Goal: Task Accomplishment & Management: Manage account settings

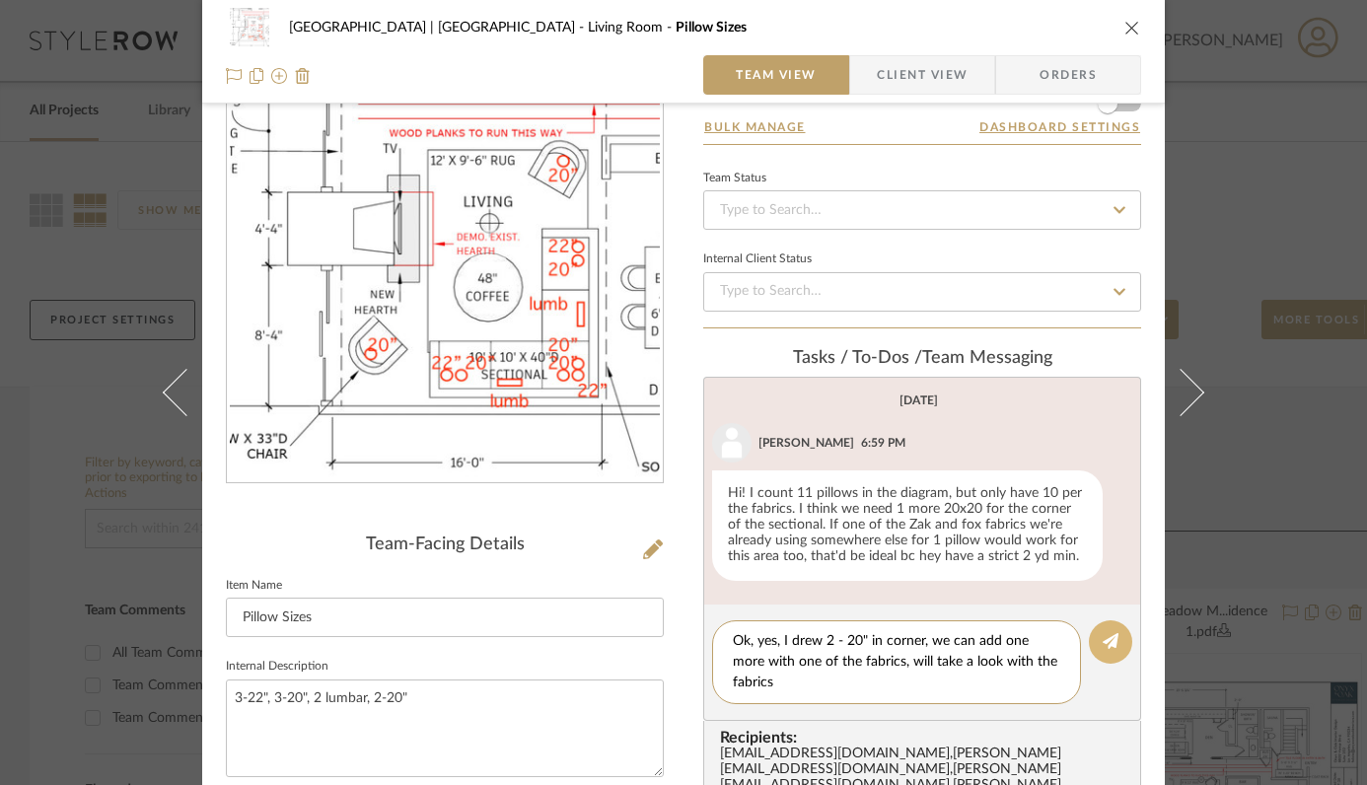
type textarea "Ok, yes, I drew 2 - 20" in corner, we can add one more with one of the fabrics,…"
click at [1103, 635] on icon at bounding box center [1111, 641] width 16 height 16
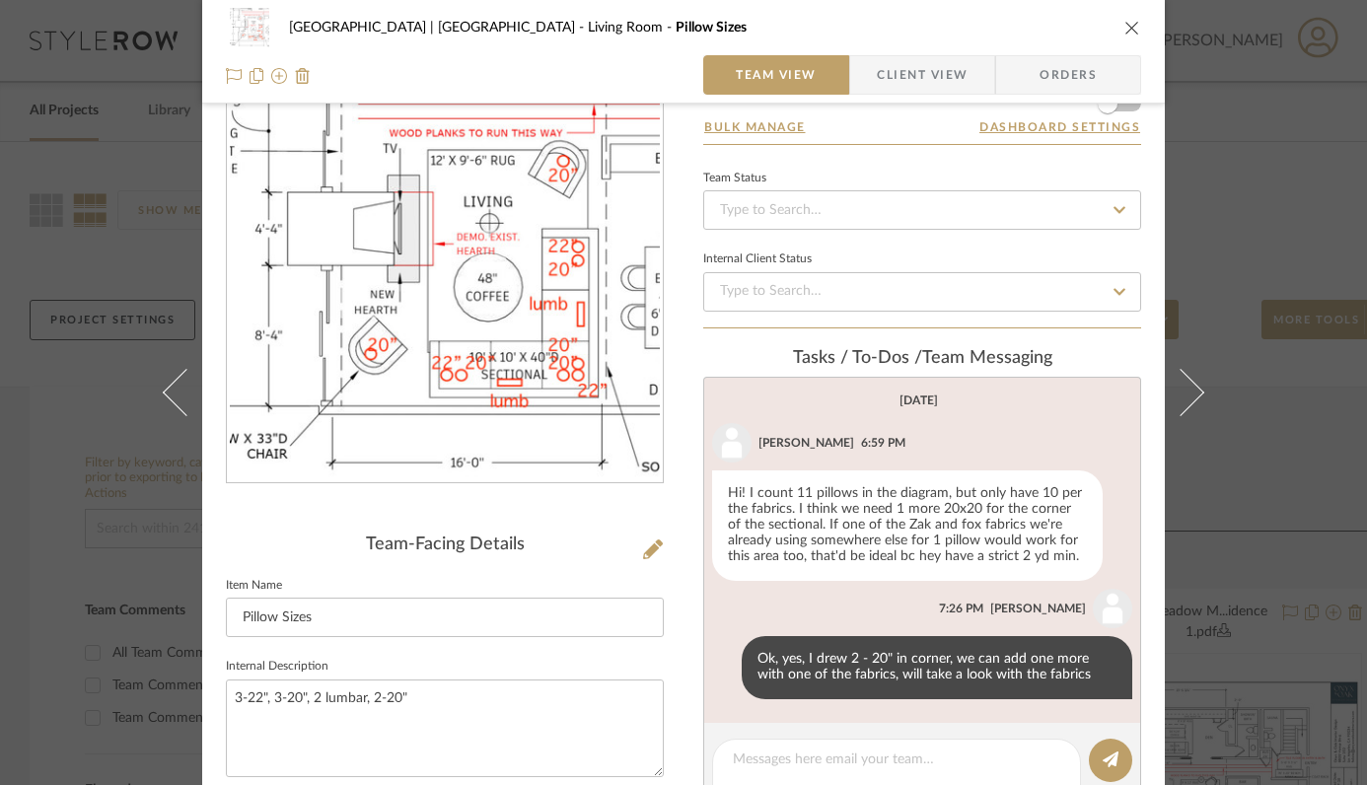
click at [1127, 31] on icon "close" at bounding box center [1132, 28] width 16 height 16
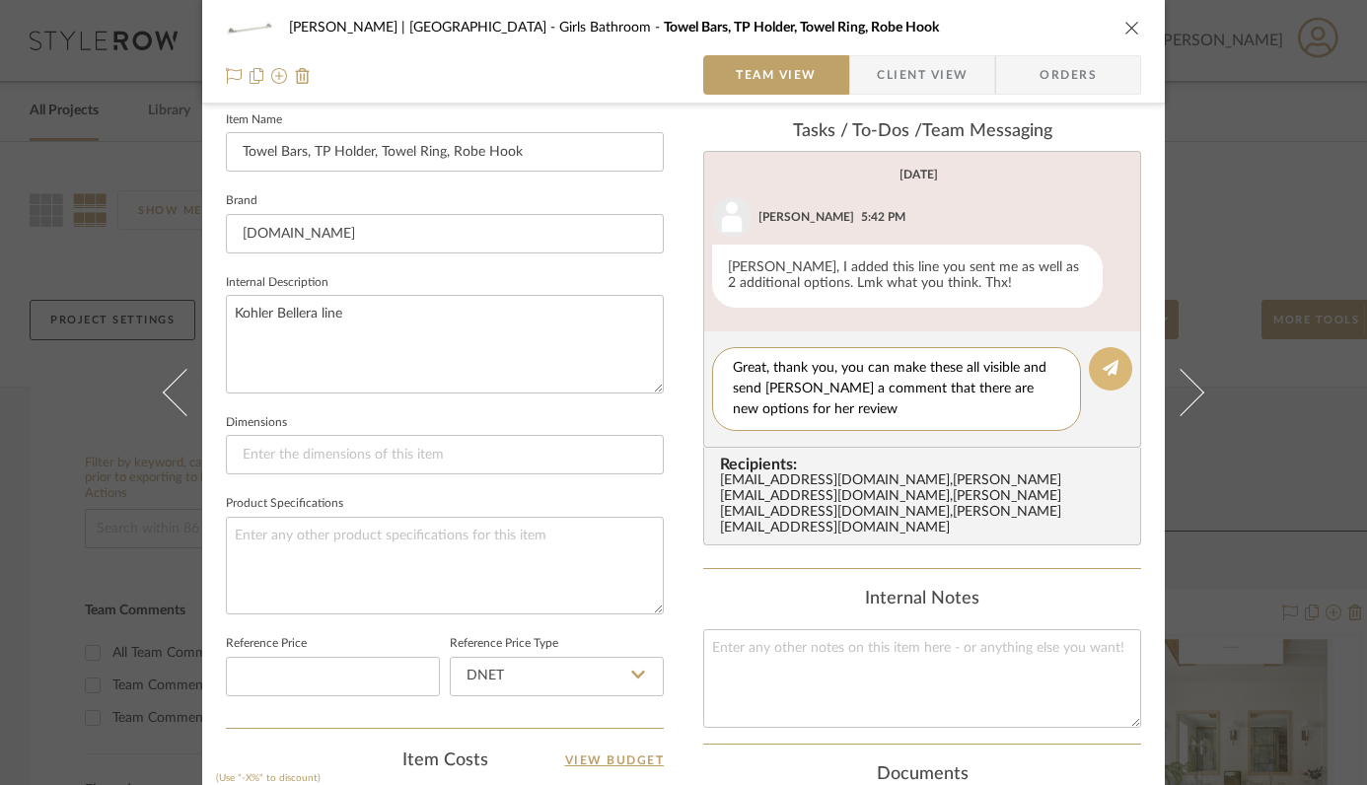
type textarea "Great, thank you, you can make these all visible and send Emily a comment that …"
click at [1111, 371] on button at bounding box center [1110, 368] width 43 height 43
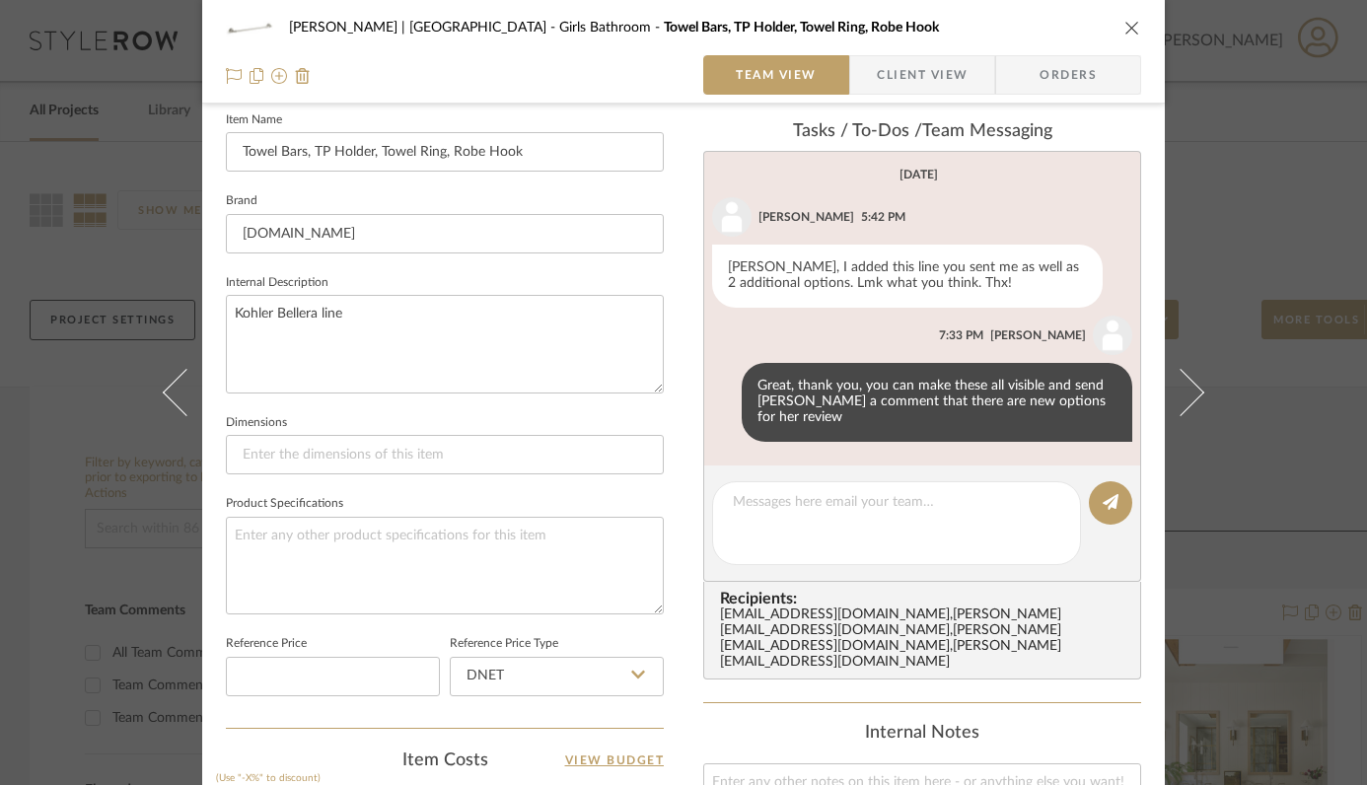
click at [1124, 31] on icon "close" at bounding box center [1132, 28] width 16 height 16
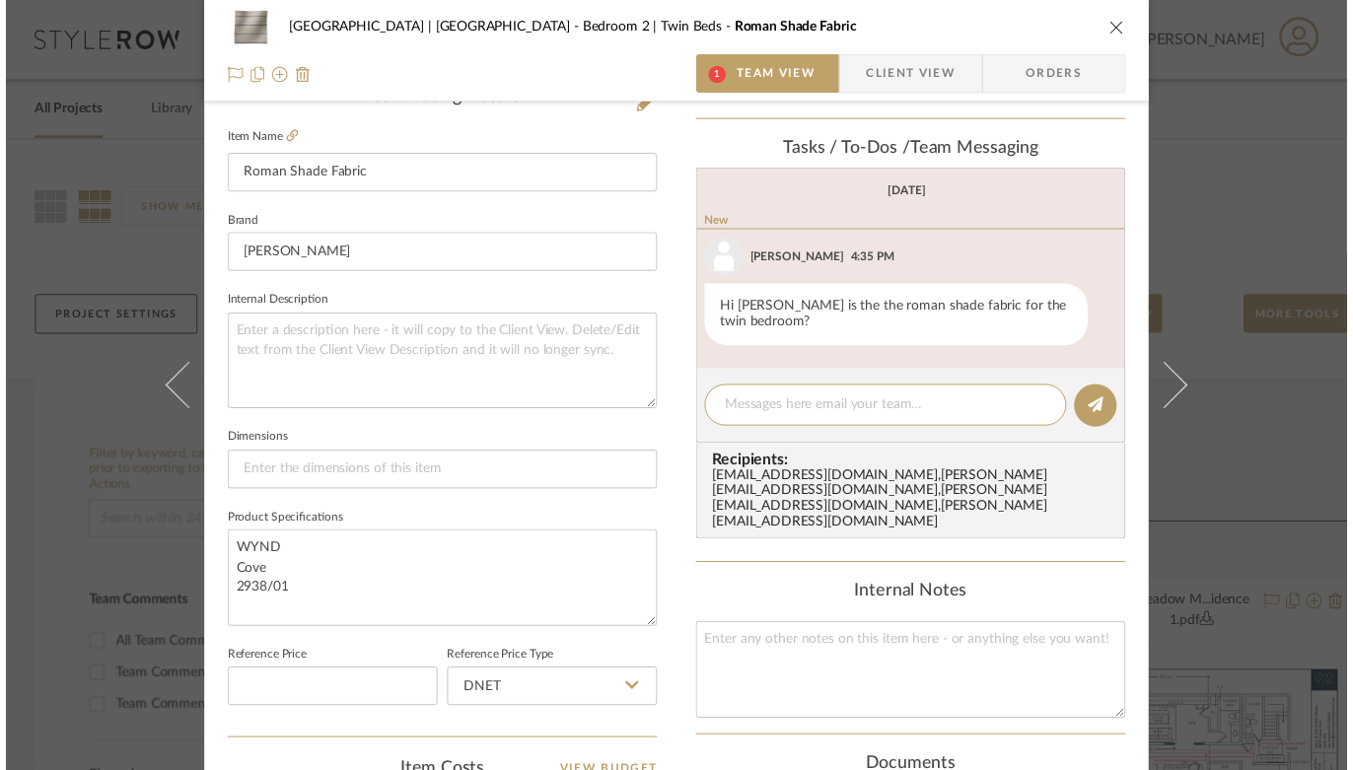
scroll to position [546, 0]
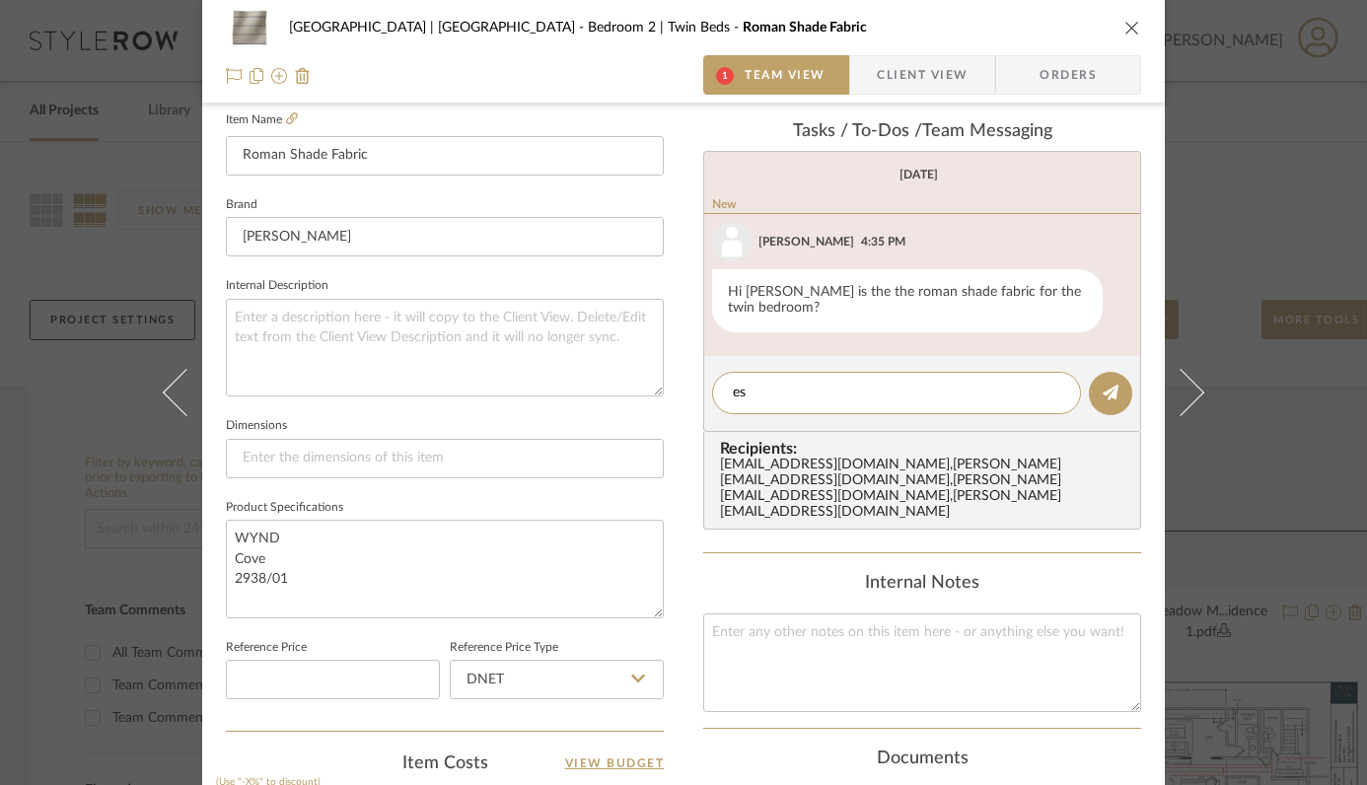
type textarea "e"
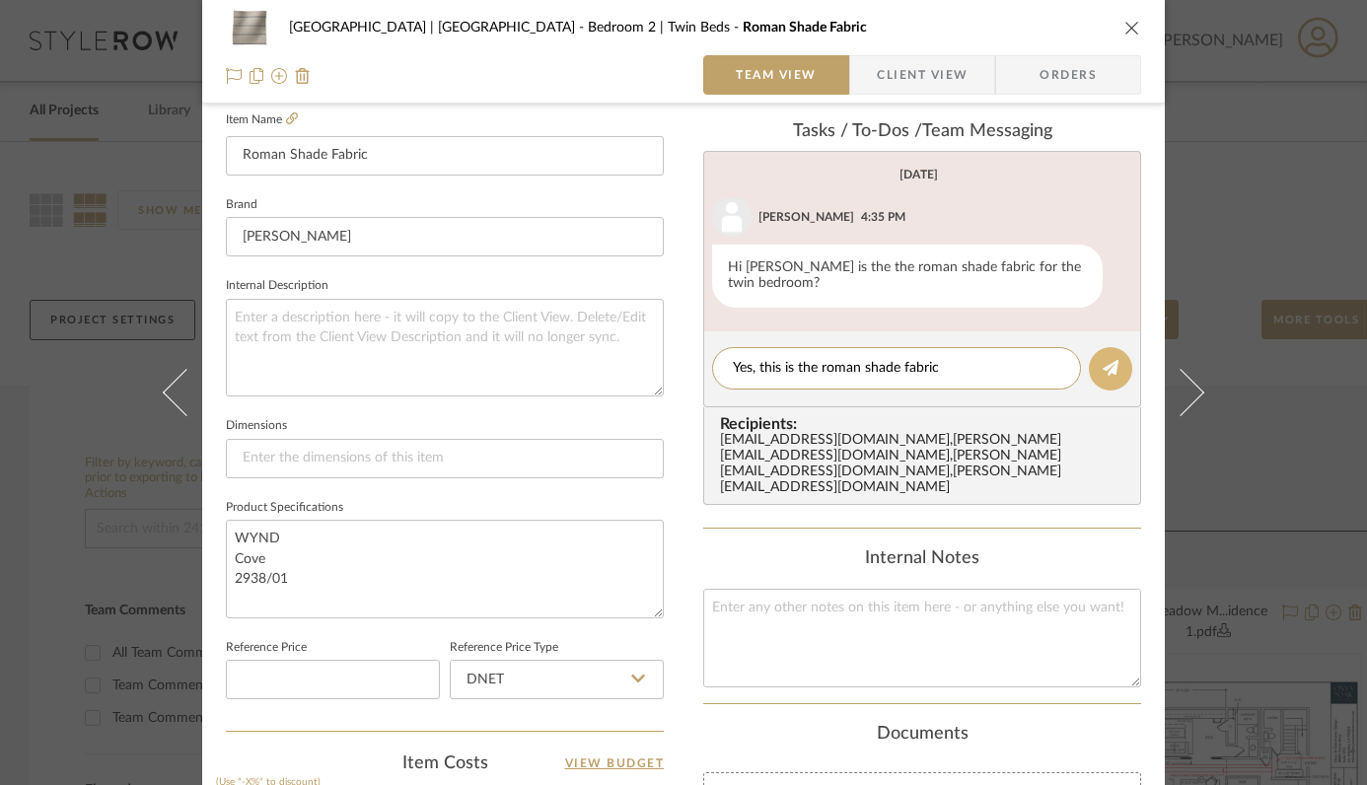
type textarea "Yes, this is the roman shade fabric"
click at [1104, 372] on icon at bounding box center [1111, 368] width 16 height 16
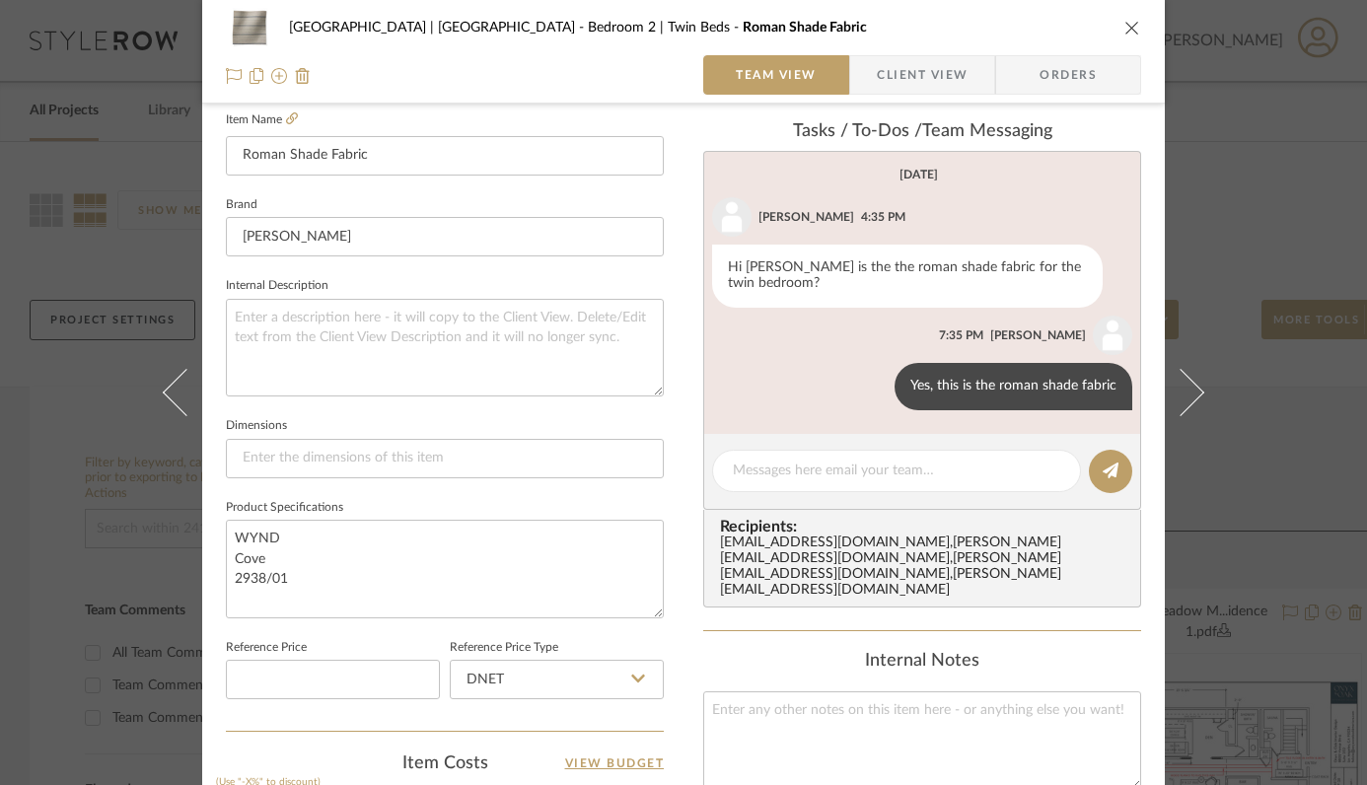
click at [1130, 33] on icon "close" at bounding box center [1132, 28] width 16 height 16
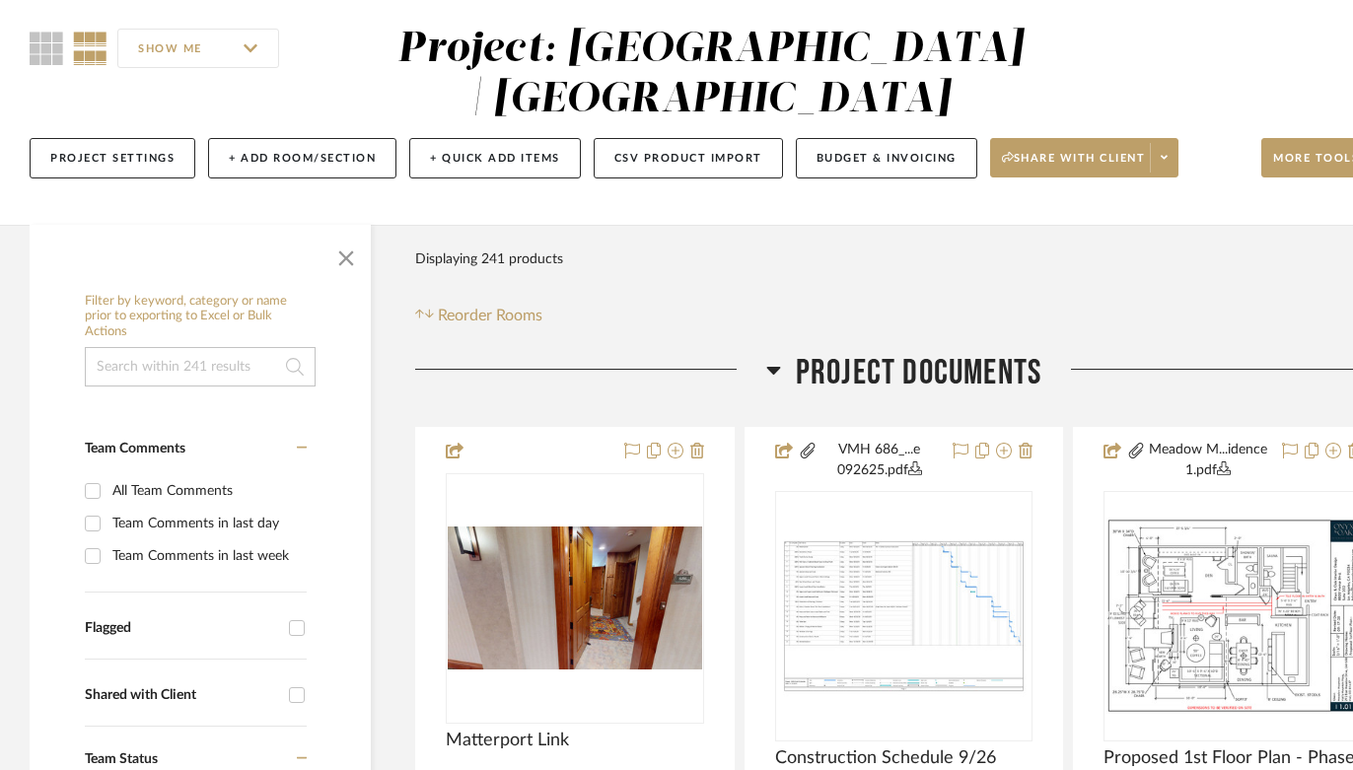
scroll to position [161, 0]
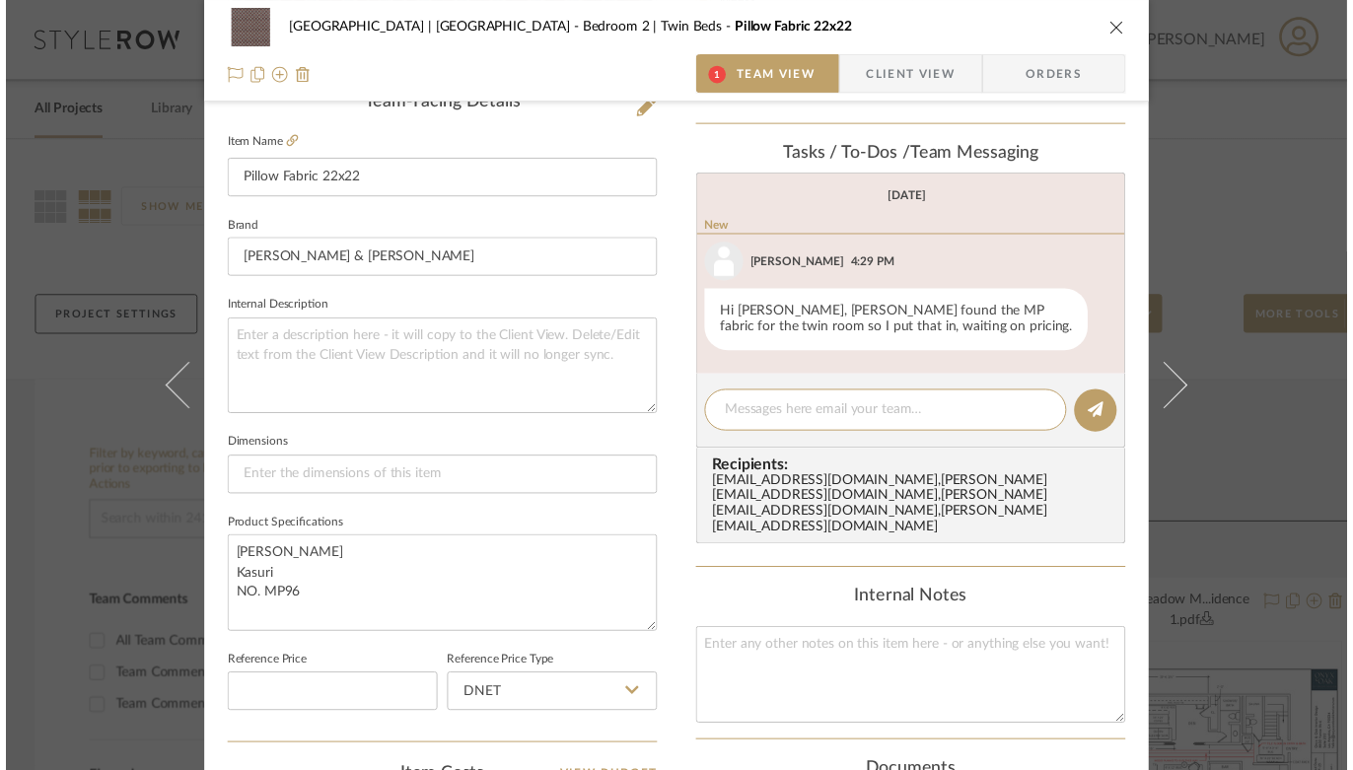
scroll to position [546, 0]
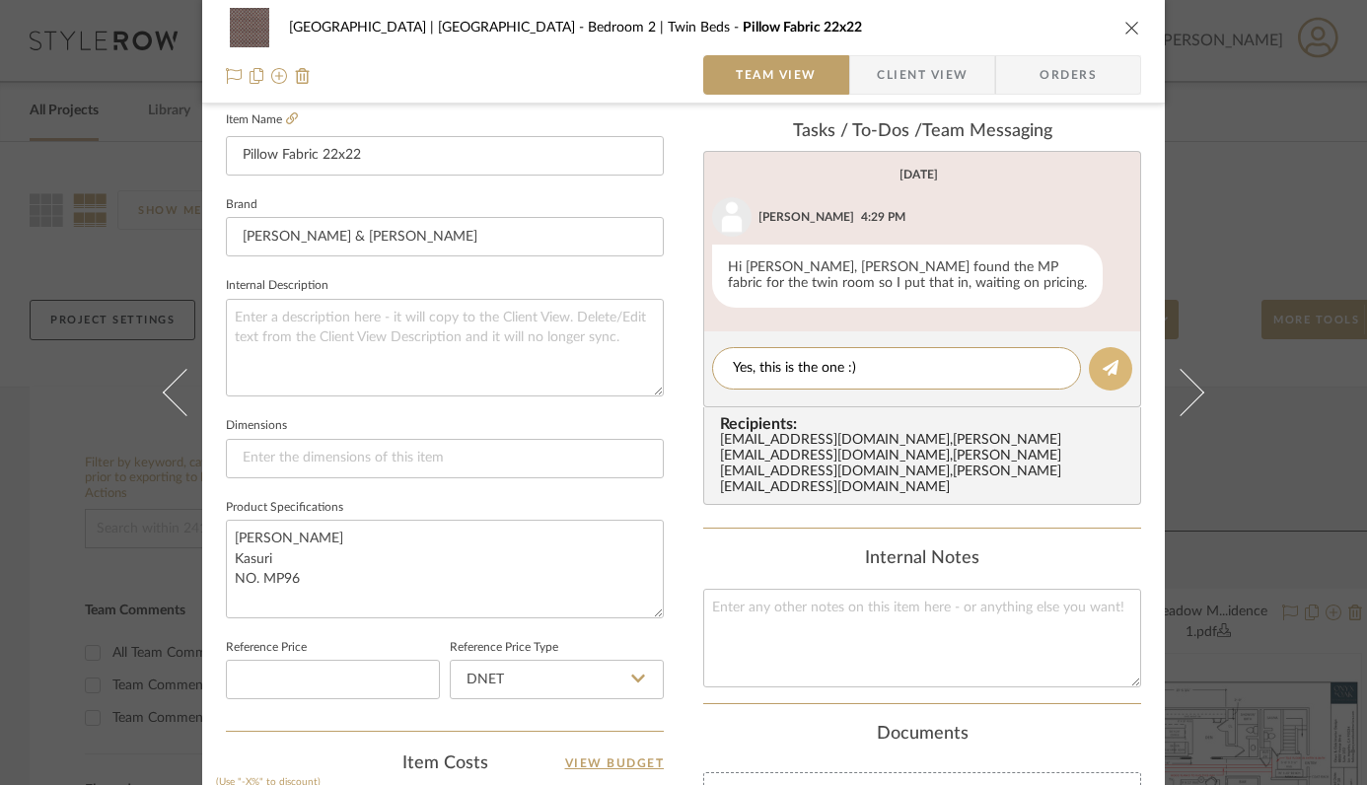
type textarea "Yes, this is the one :)"
click at [1103, 360] on icon at bounding box center [1111, 368] width 16 height 16
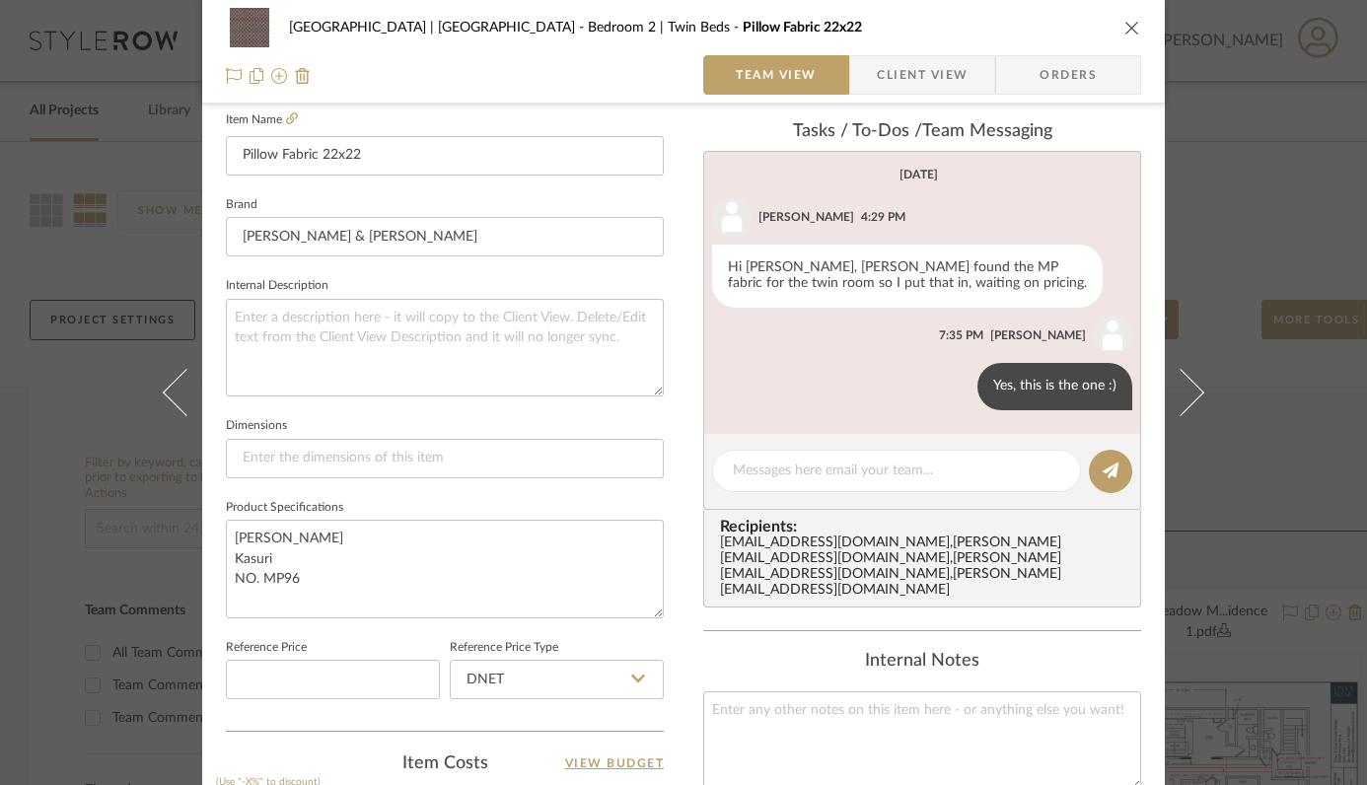
click at [1125, 27] on icon "close" at bounding box center [1132, 28] width 16 height 16
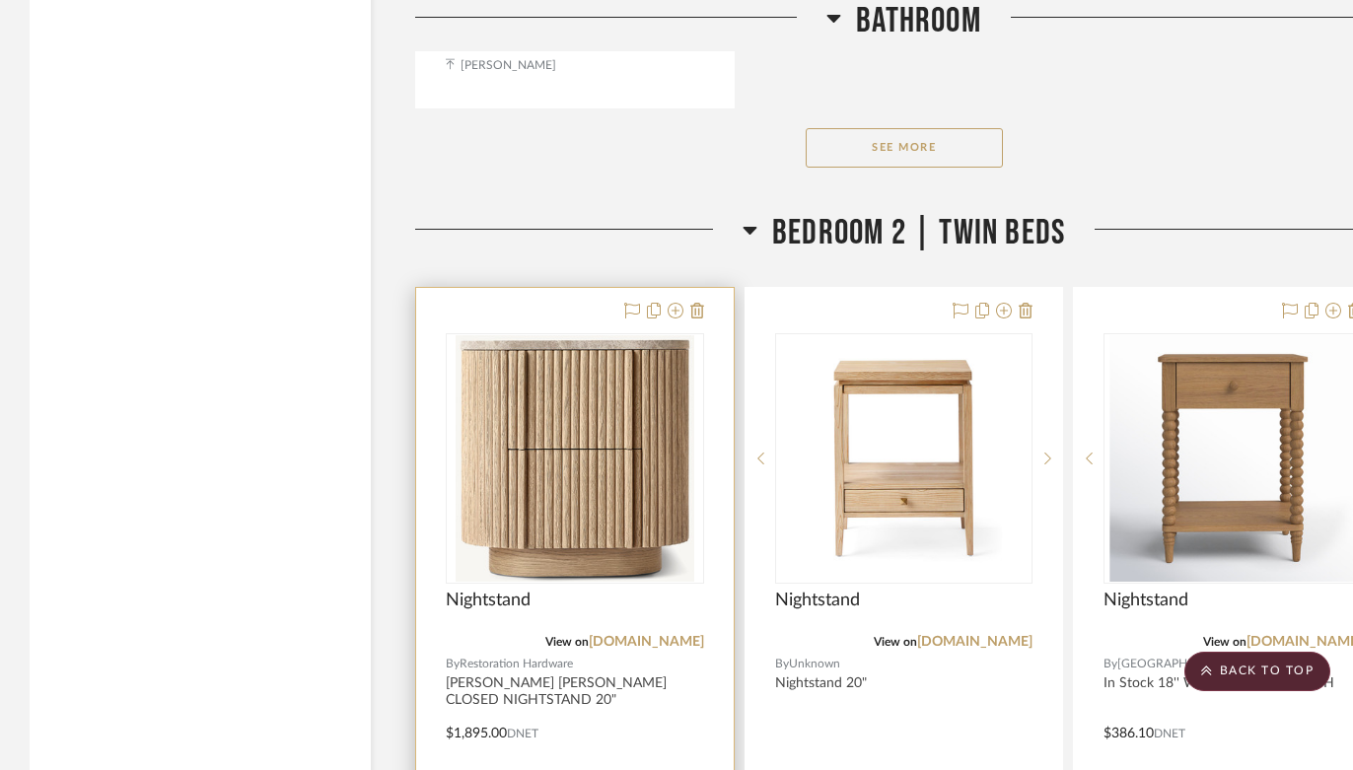
scroll to position [36865, 0]
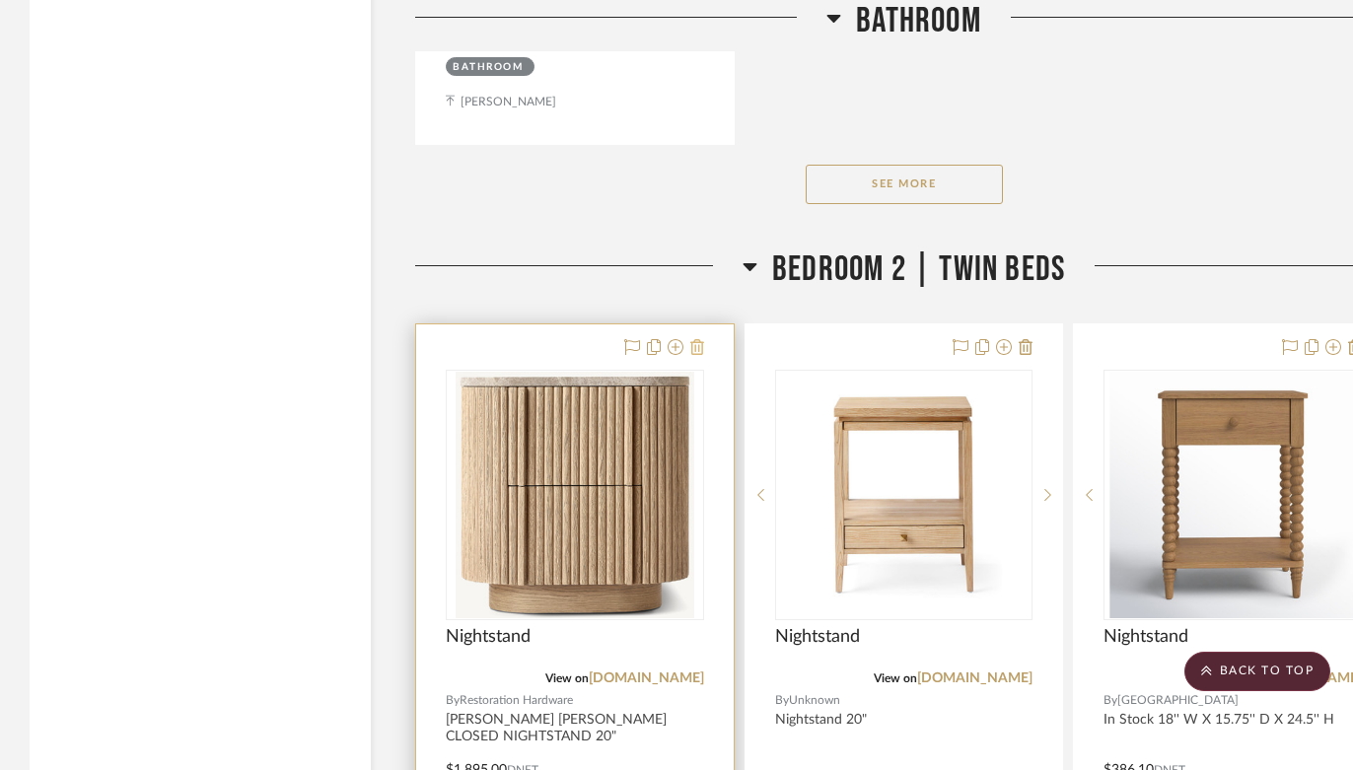
click at [696, 339] on icon at bounding box center [697, 347] width 14 height 16
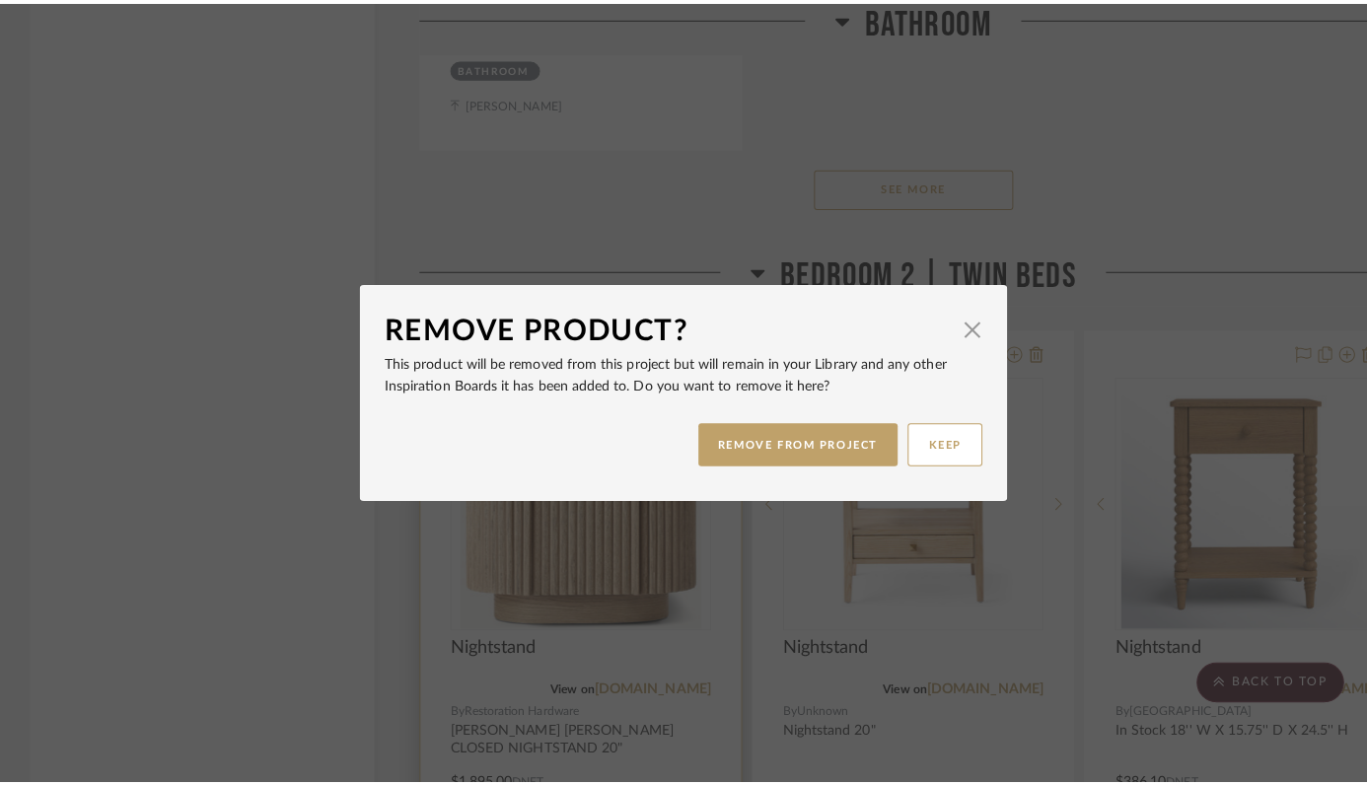
scroll to position [0, 0]
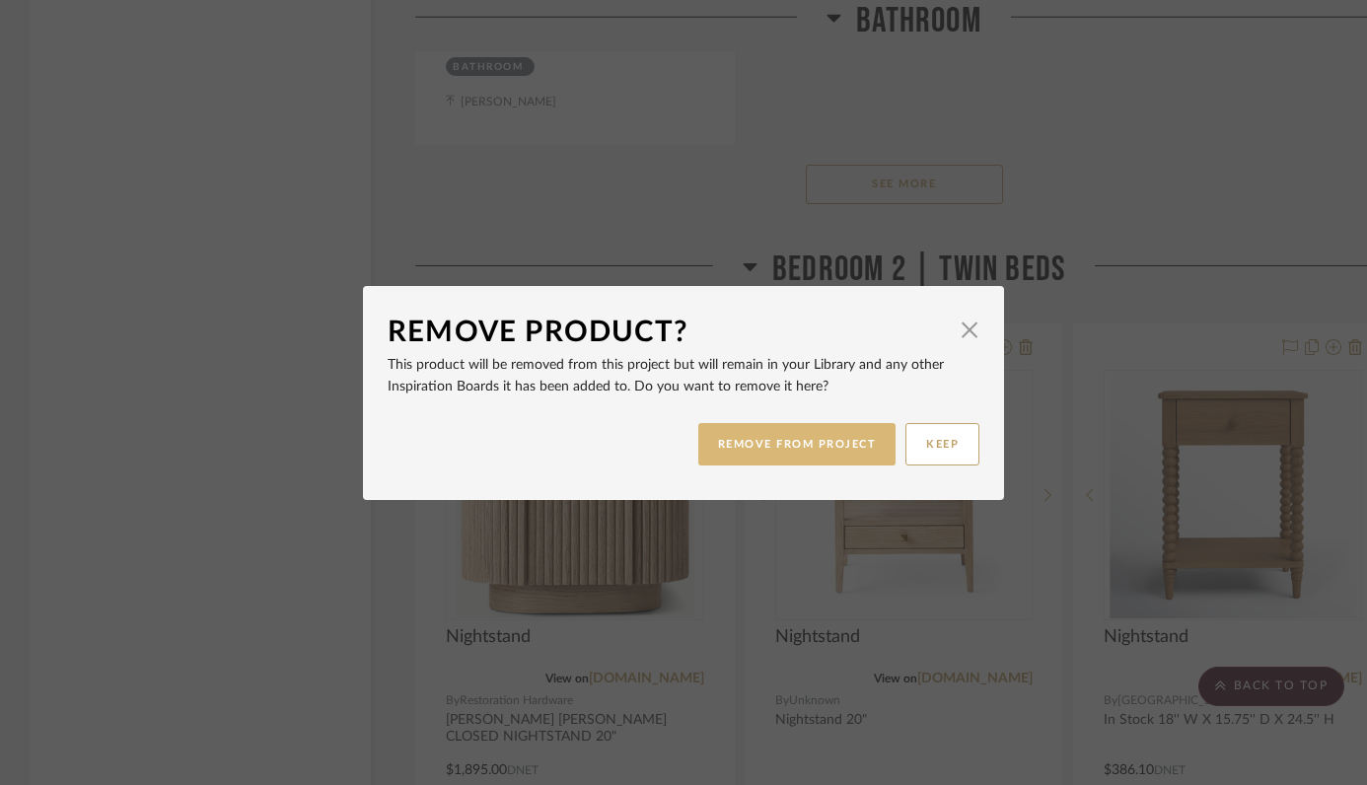
click at [751, 438] on button "REMOVE FROM PROJECT" at bounding box center [797, 444] width 198 height 42
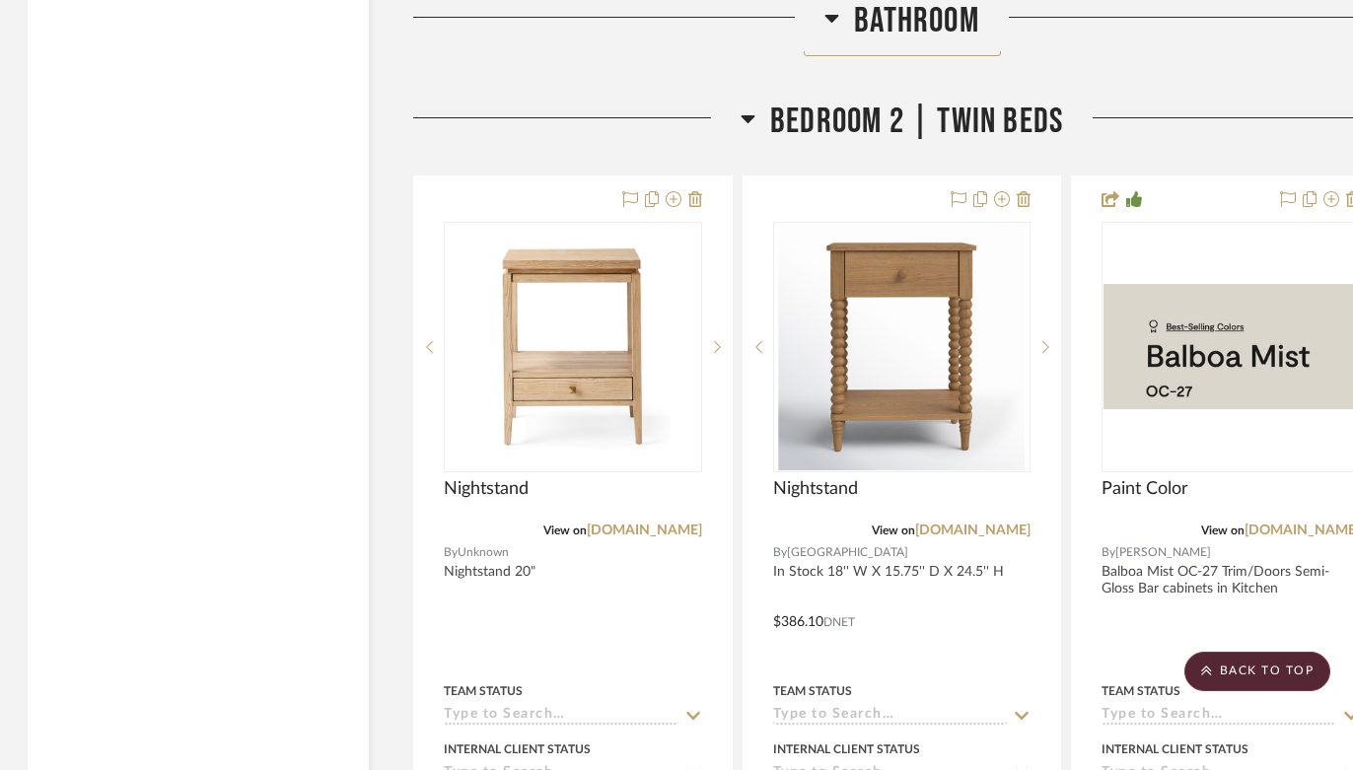
scroll to position [36926, 2]
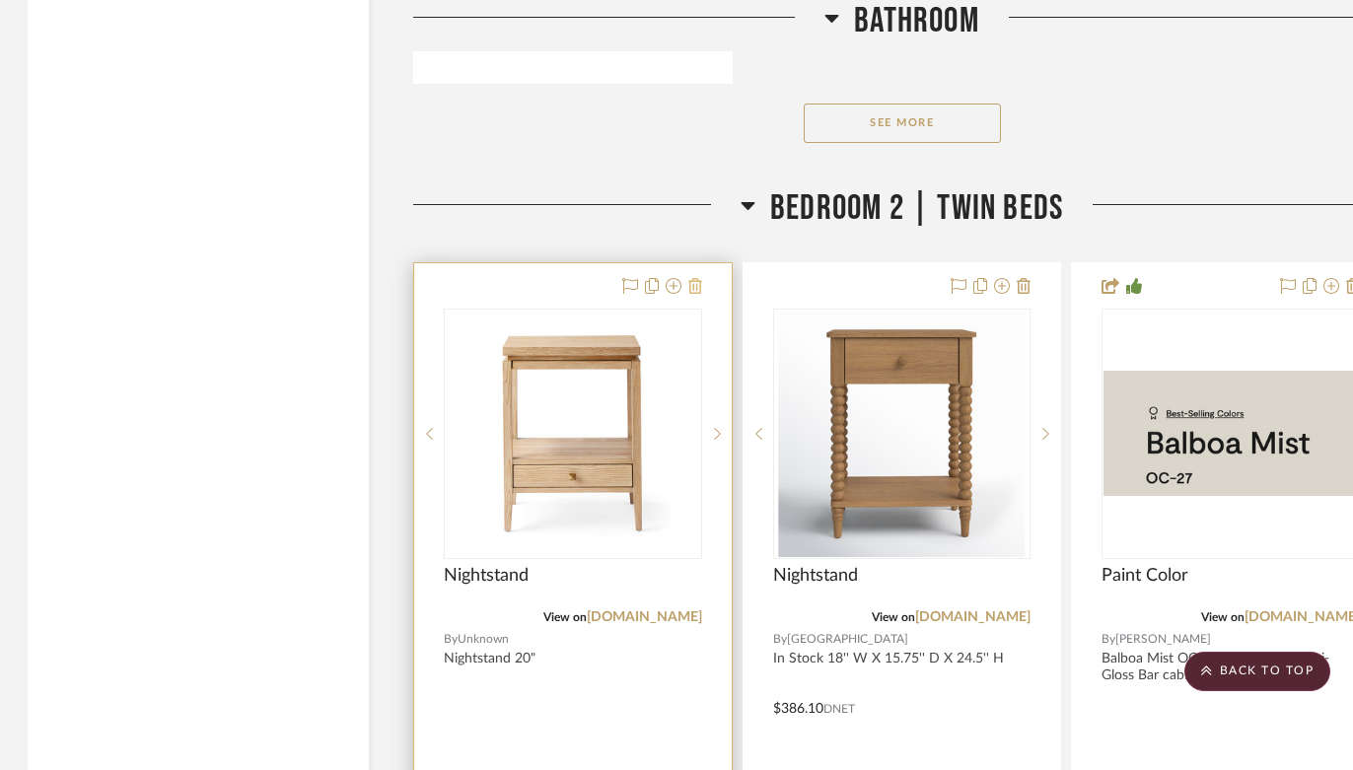
click at [696, 278] on icon at bounding box center [695, 286] width 14 height 16
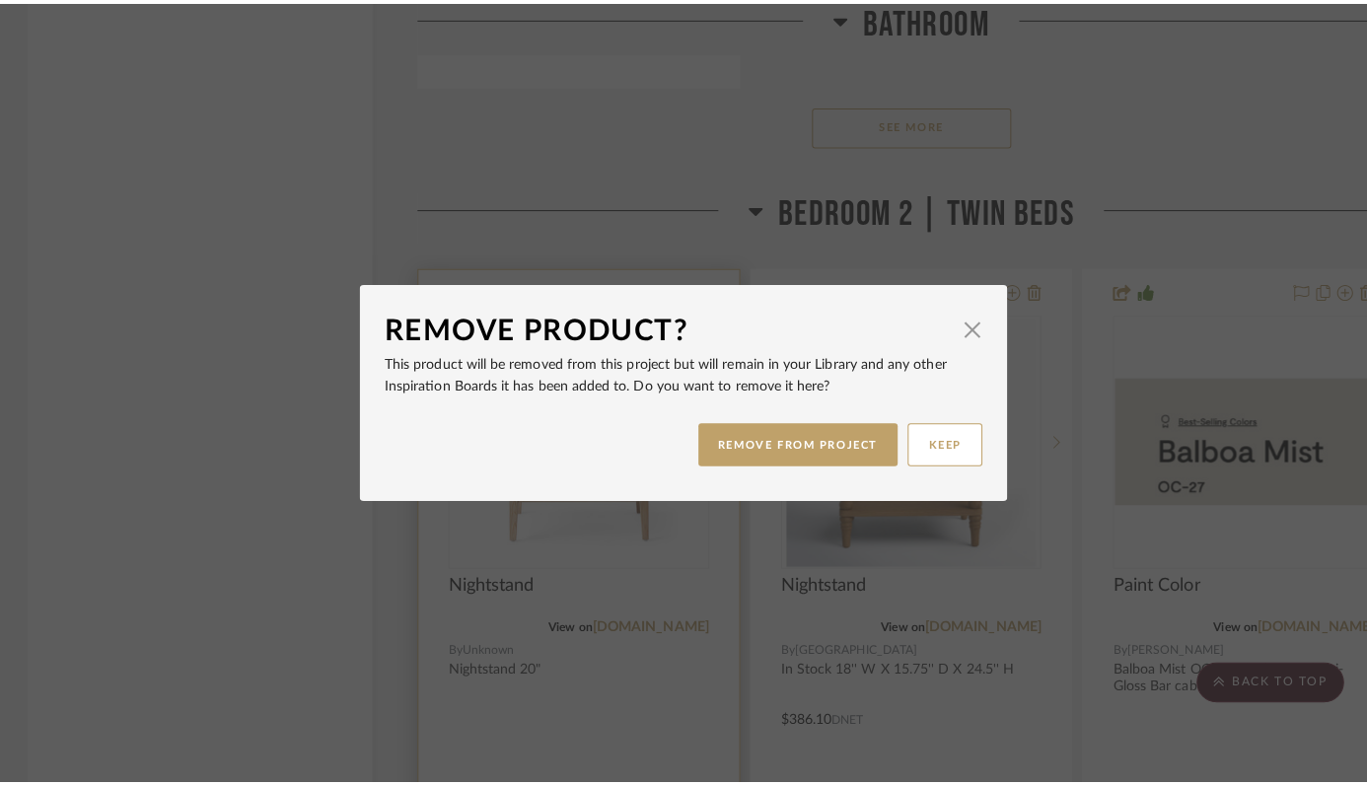
scroll to position [0, 0]
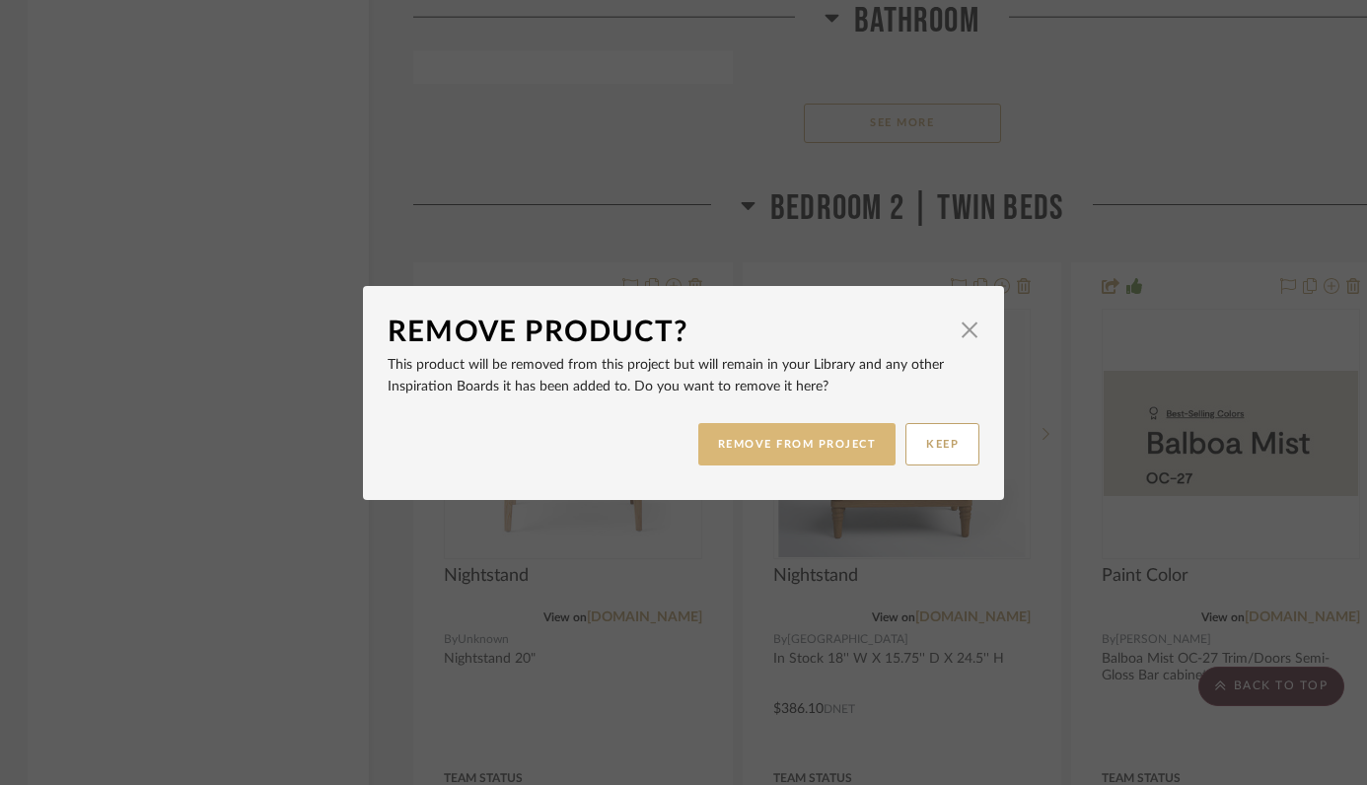
click at [744, 424] on button "REMOVE FROM PROJECT" at bounding box center [797, 444] width 198 height 42
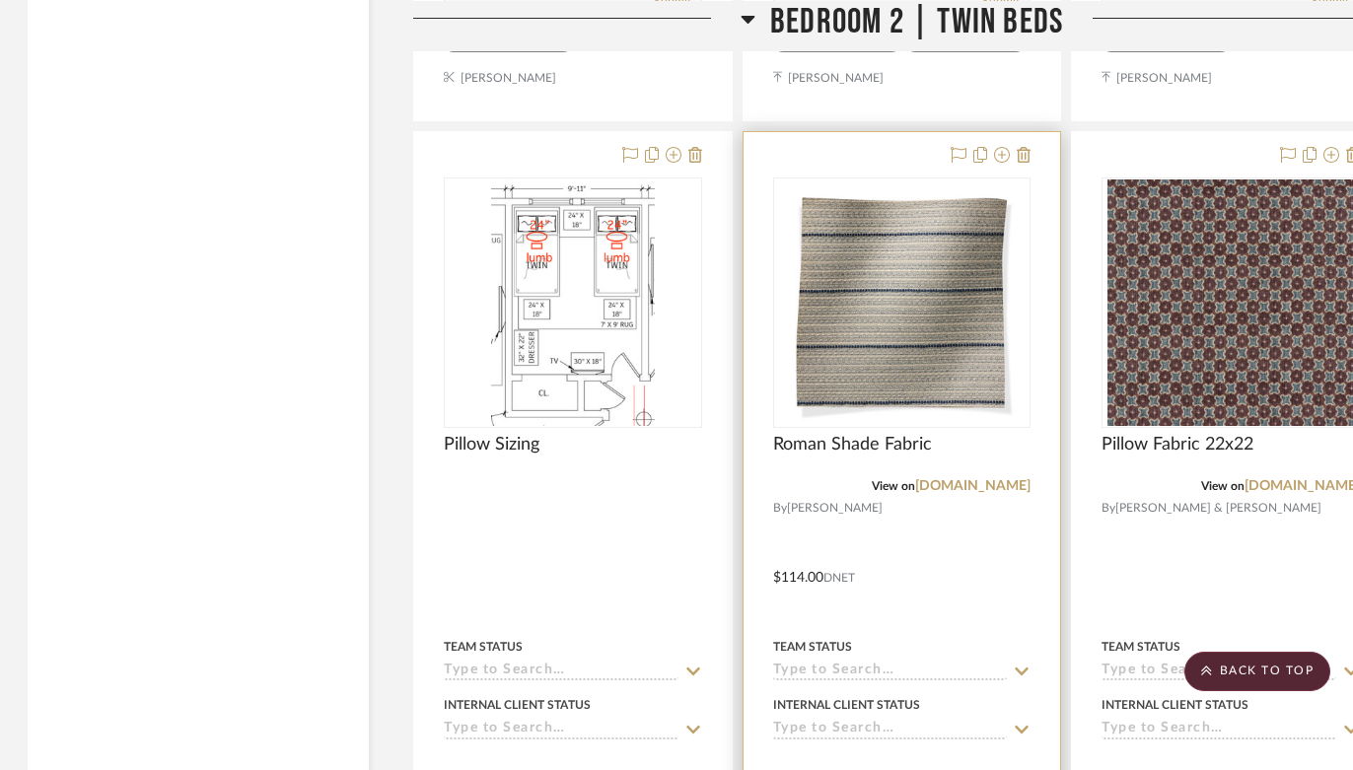
scroll to position [37835, 2]
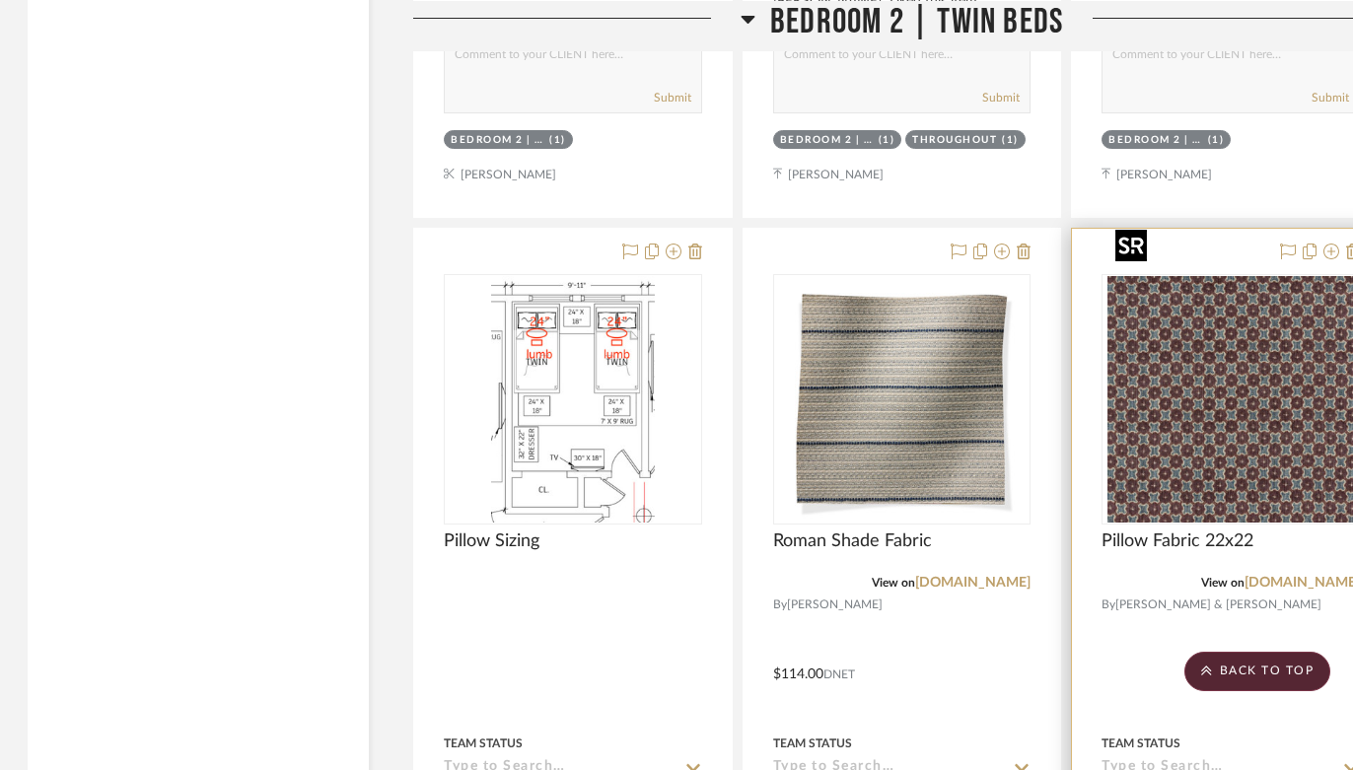
click at [1223, 399] on img "0" at bounding box center [1231, 399] width 247 height 247
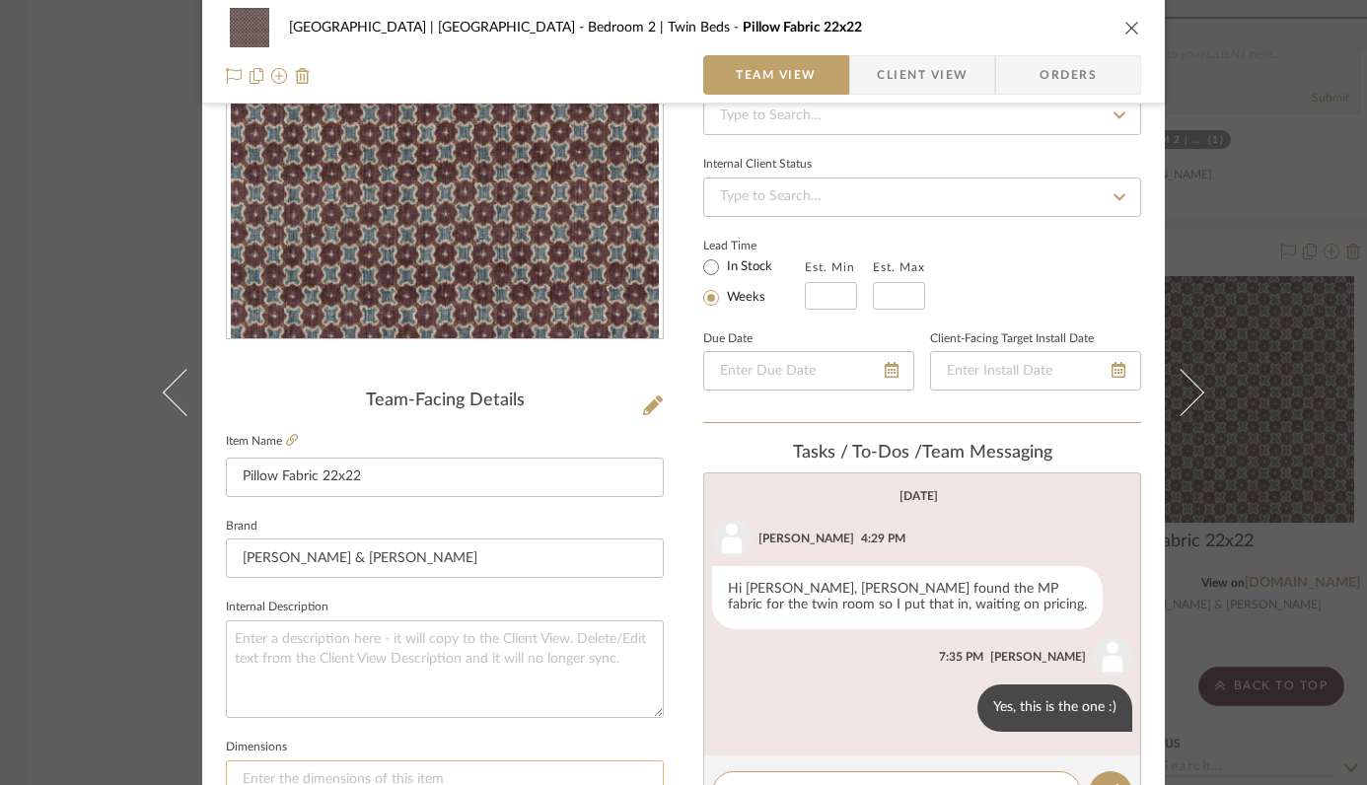
scroll to position [61, 0]
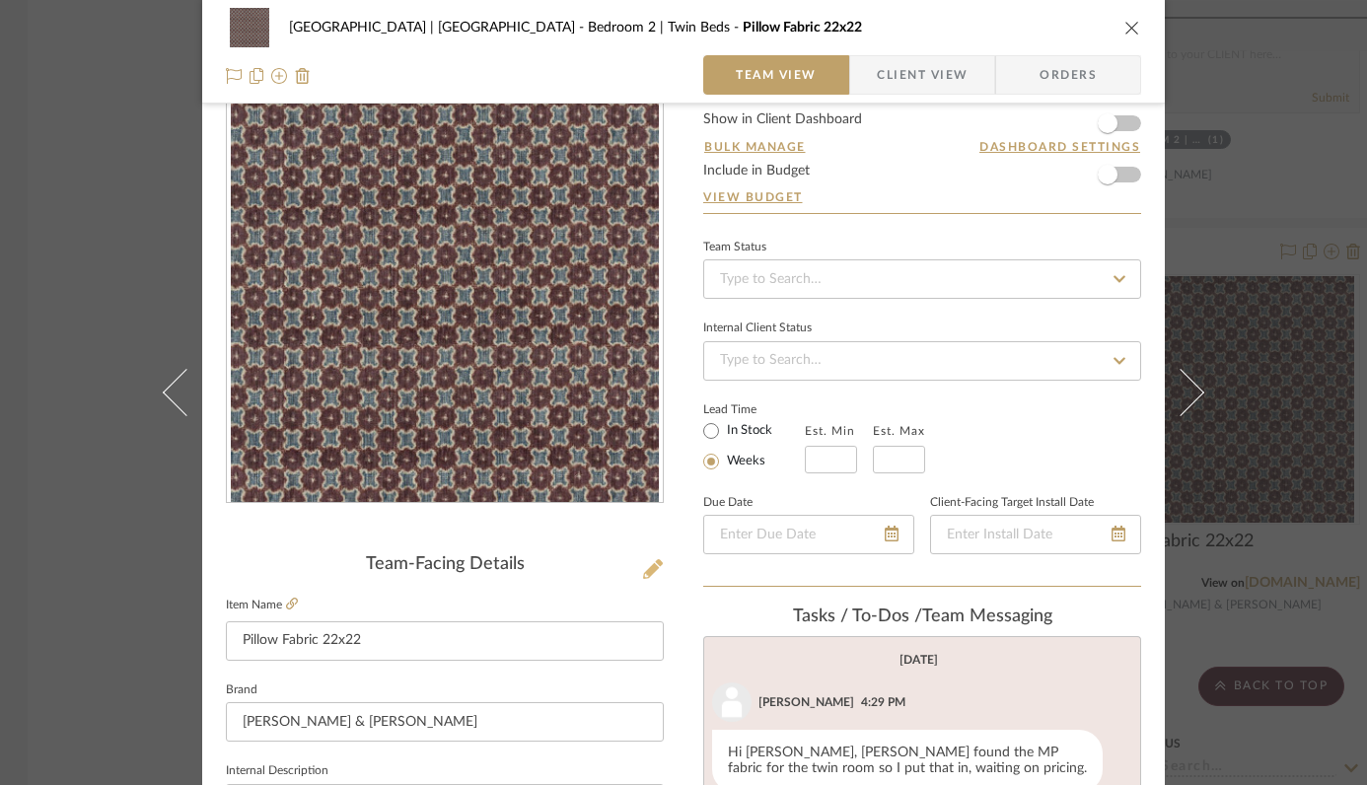
click at [647, 562] on icon at bounding box center [653, 569] width 20 height 20
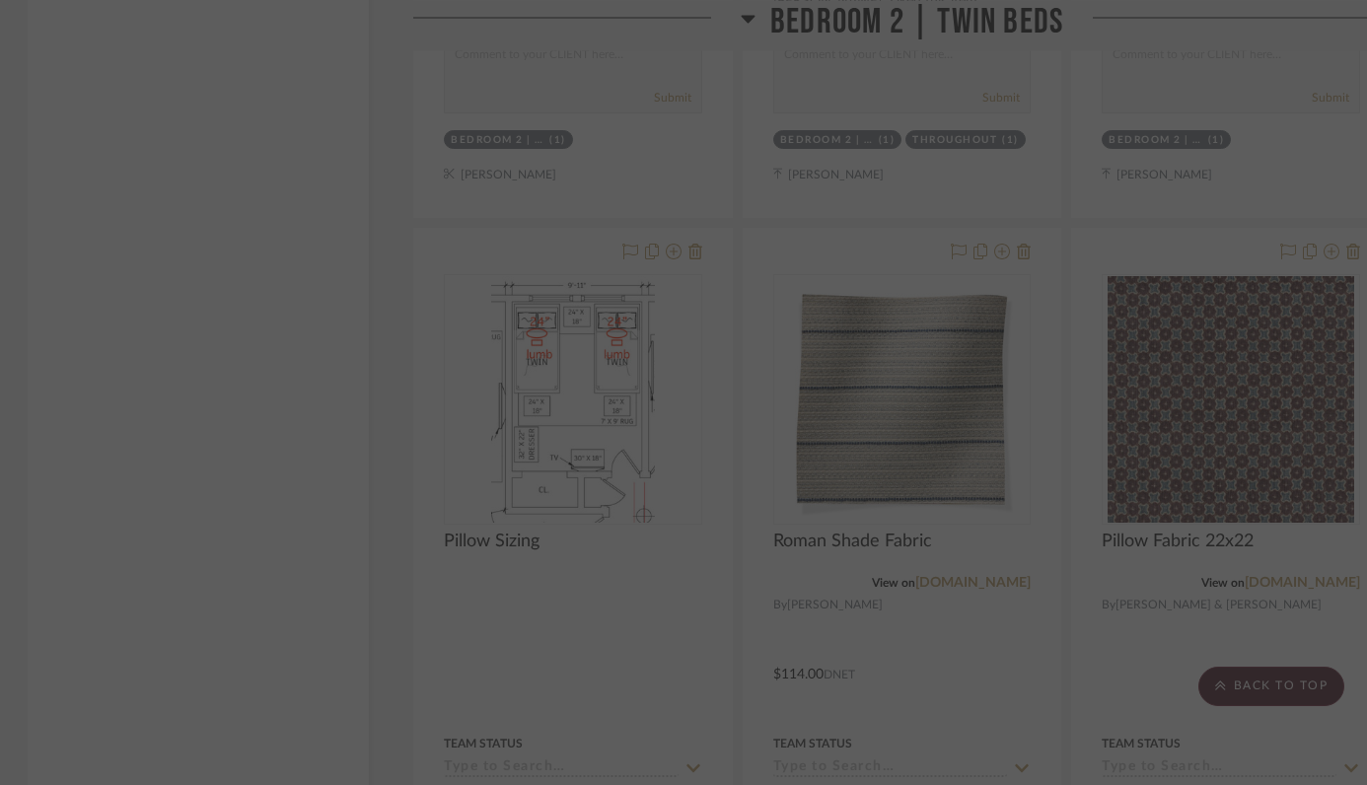
scroll to position [0, 0]
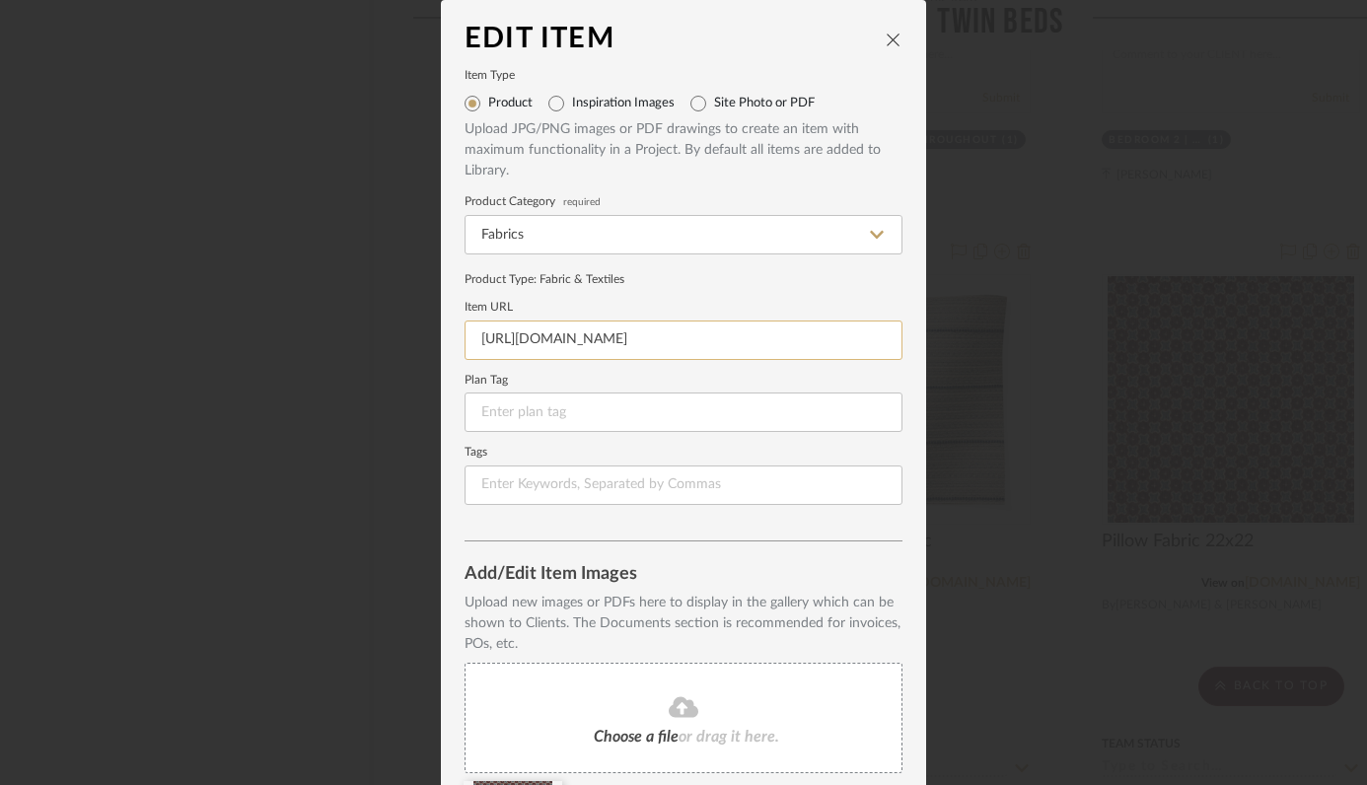
click at [661, 337] on input "[URL][DOMAIN_NAME]" at bounding box center [684, 340] width 438 height 39
click at [890, 35] on icon "close" at bounding box center [894, 40] width 16 height 16
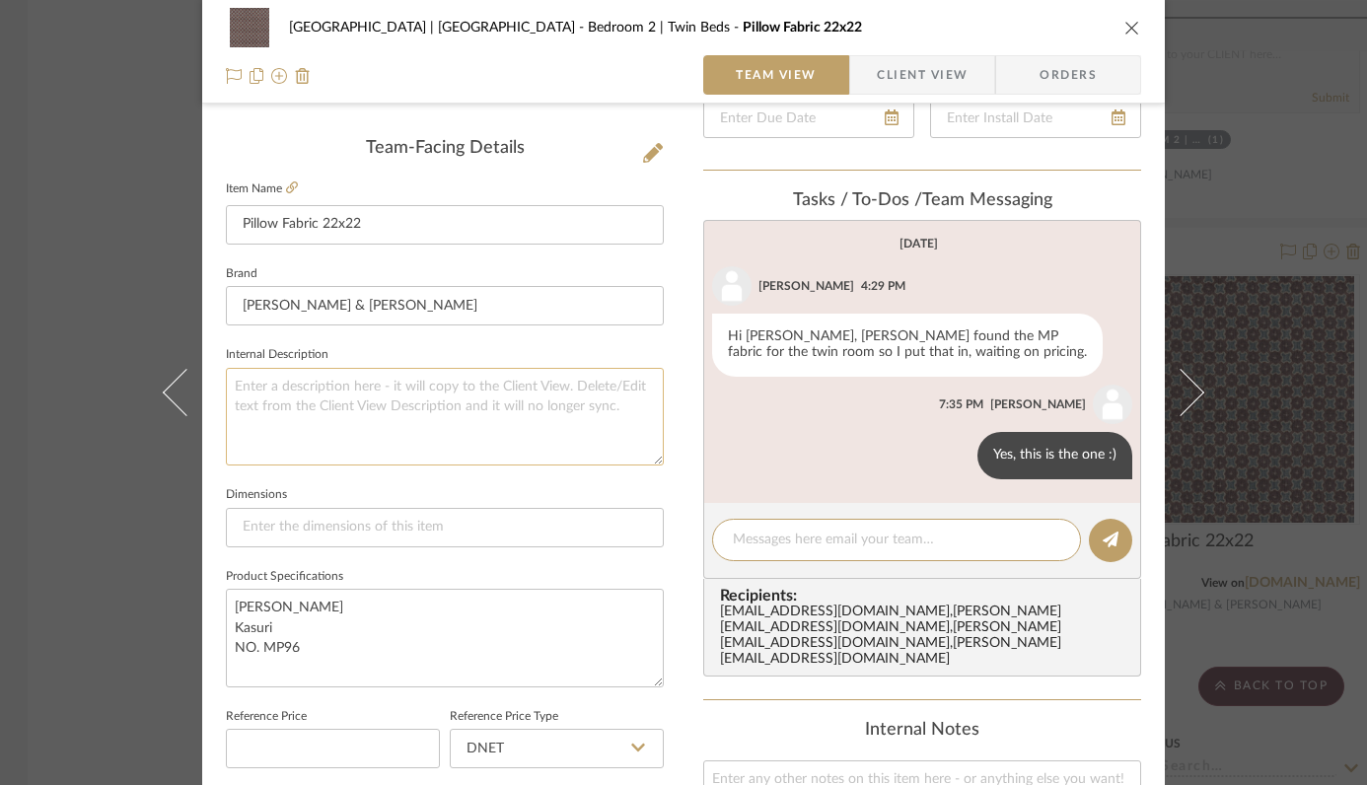
scroll to position [475, 0]
click at [286, 185] on icon at bounding box center [292, 189] width 12 height 12
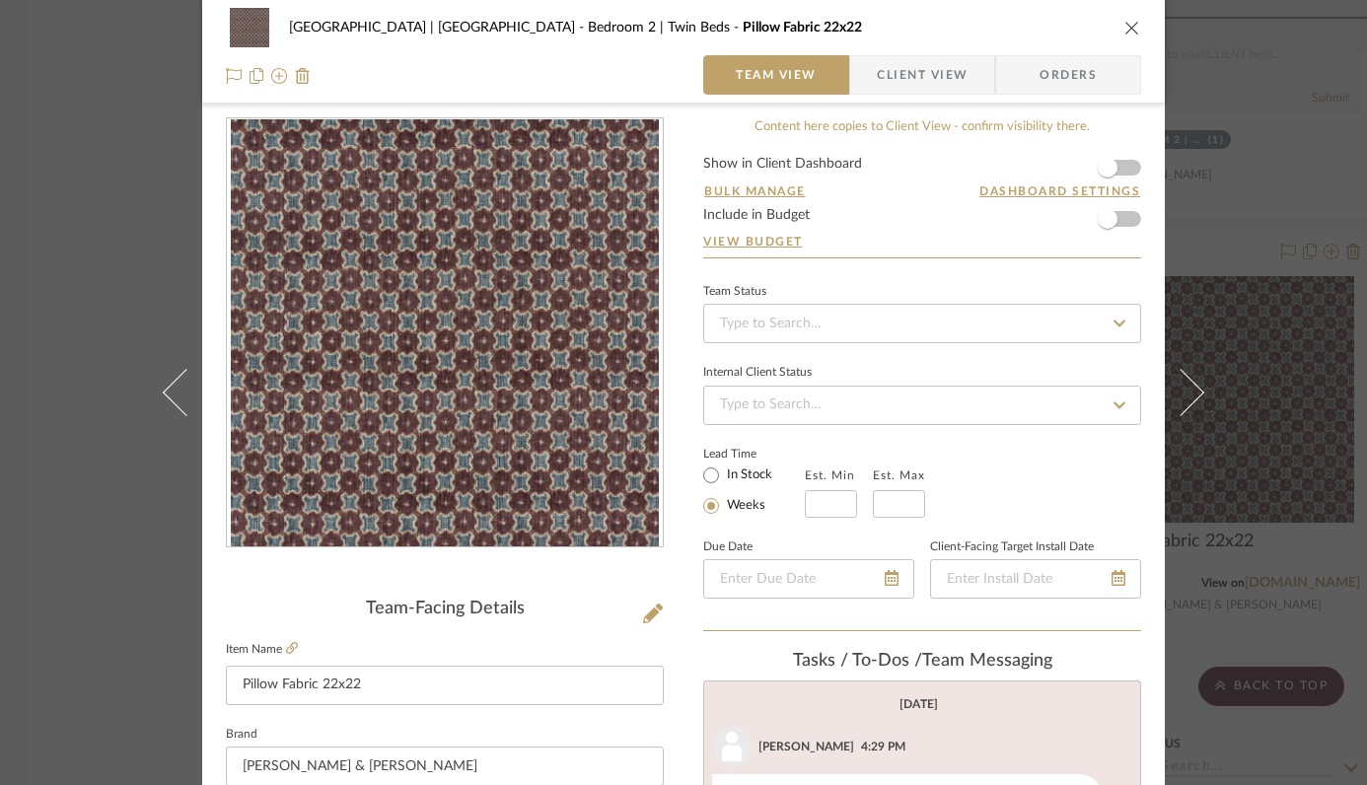
scroll to position [0, 0]
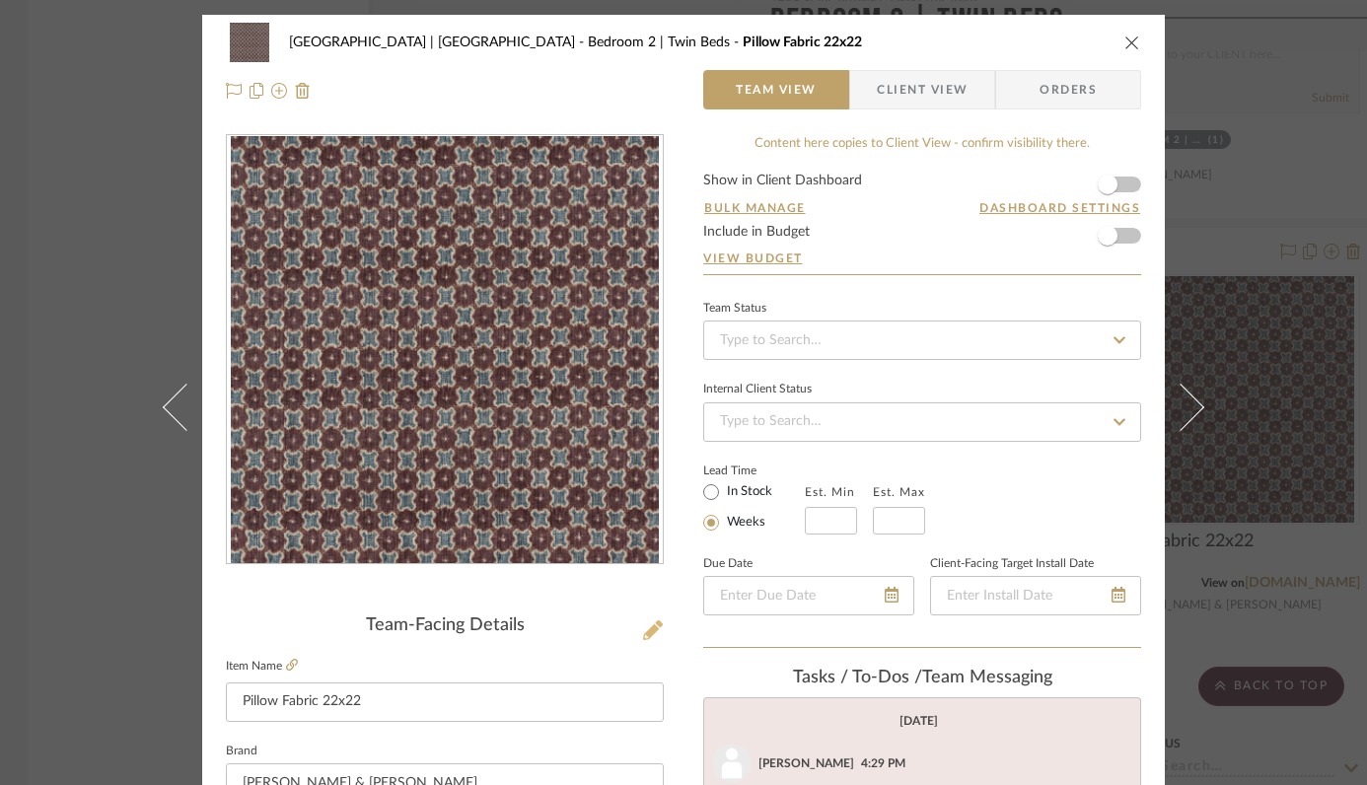
click at [643, 631] on icon at bounding box center [653, 630] width 20 height 20
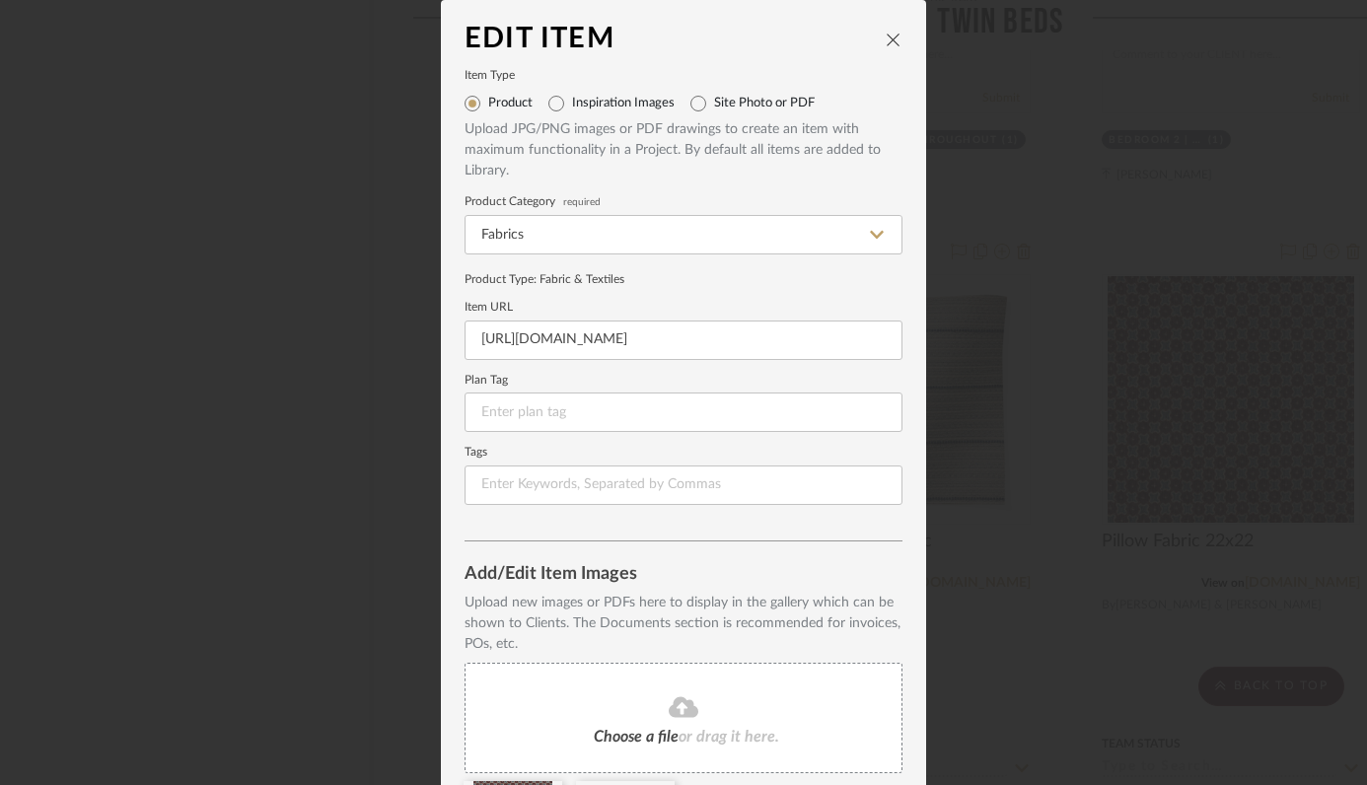
scroll to position [155, 0]
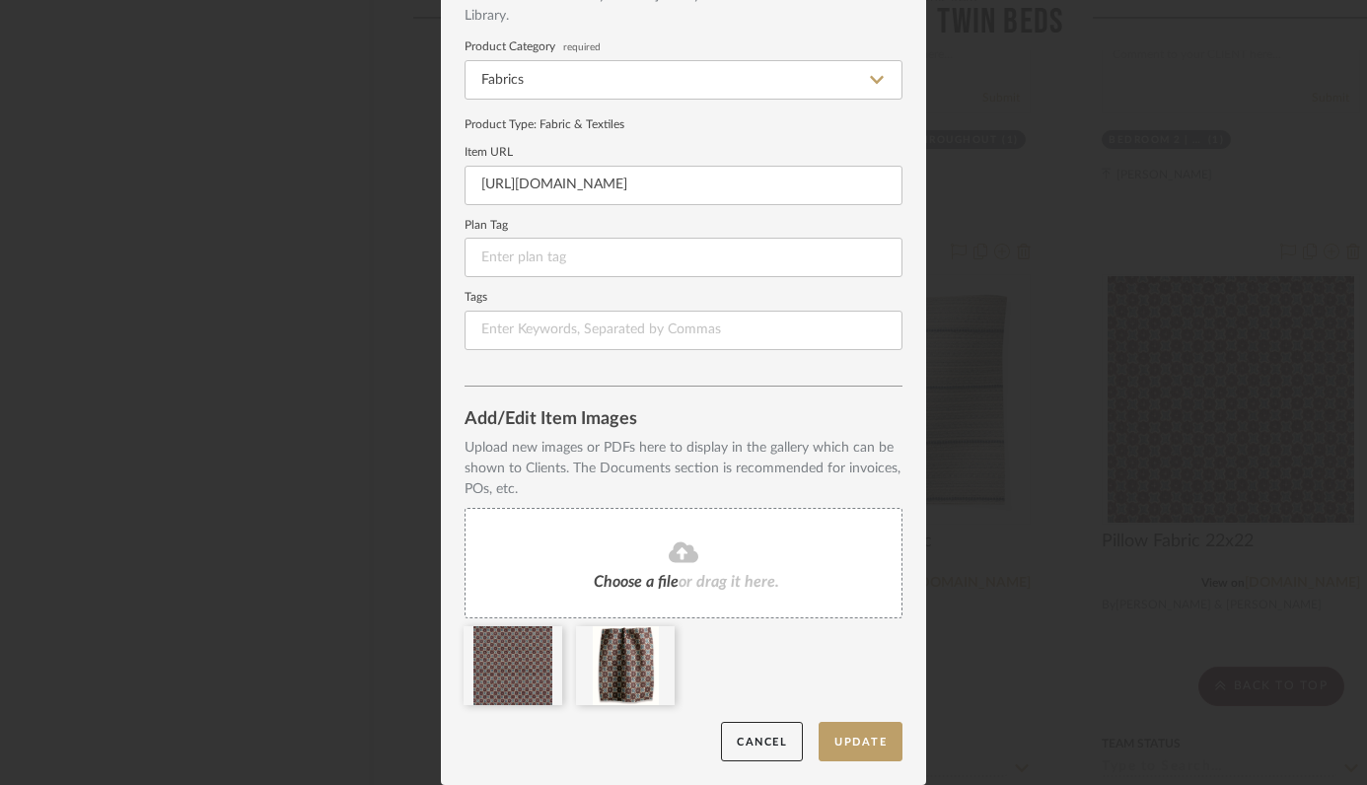
drag, startPoint x: 566, startPoint y: 642, endPoint x: 433, endPoint y: 632, distance: 133.5
click at [432, 632] on div "Edit Item Item Type Product Inspiration Images Site Photo or PDF Upload JPG/PNG…" at bounding box center [683, 392] width 1367 height 785
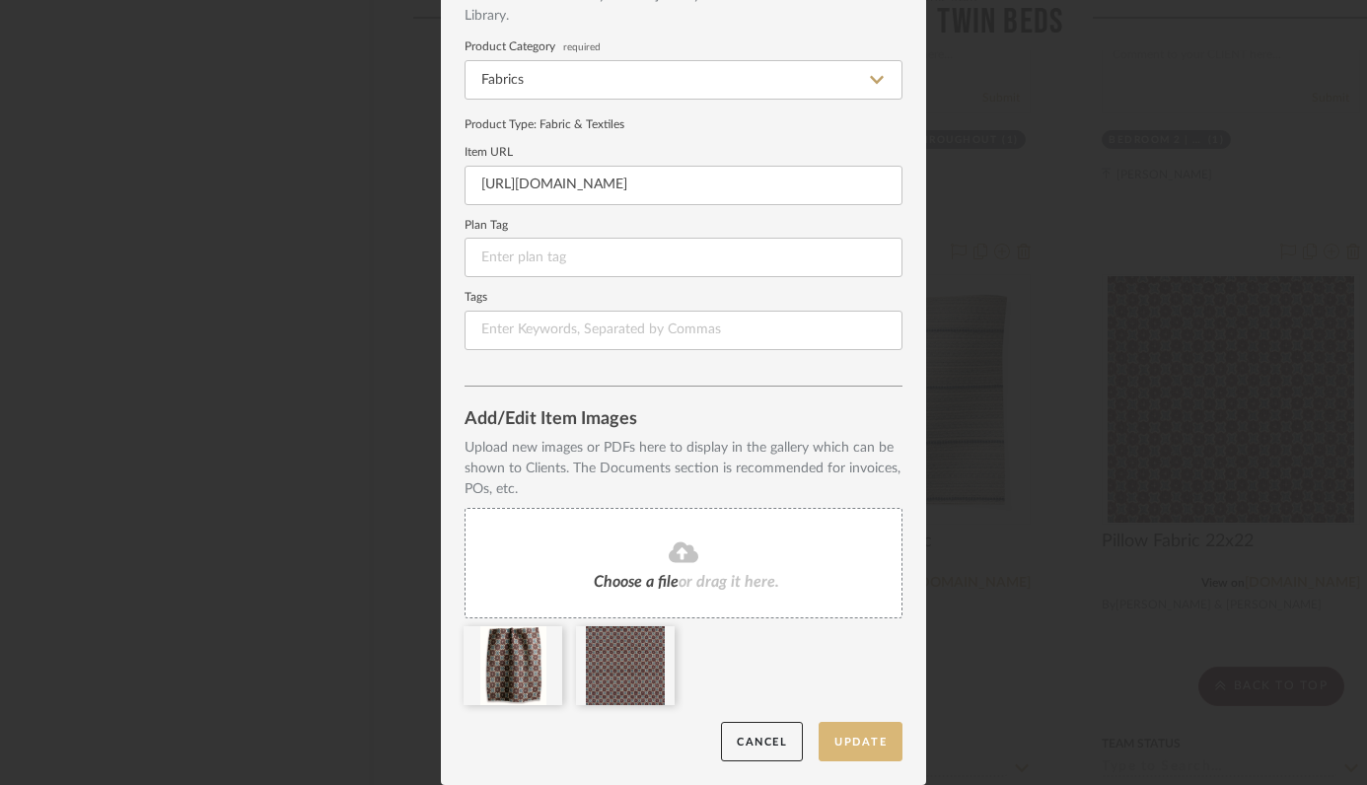
click at [866, 742] on button "Update" at bounding box center [861, 742] width 84 height 40
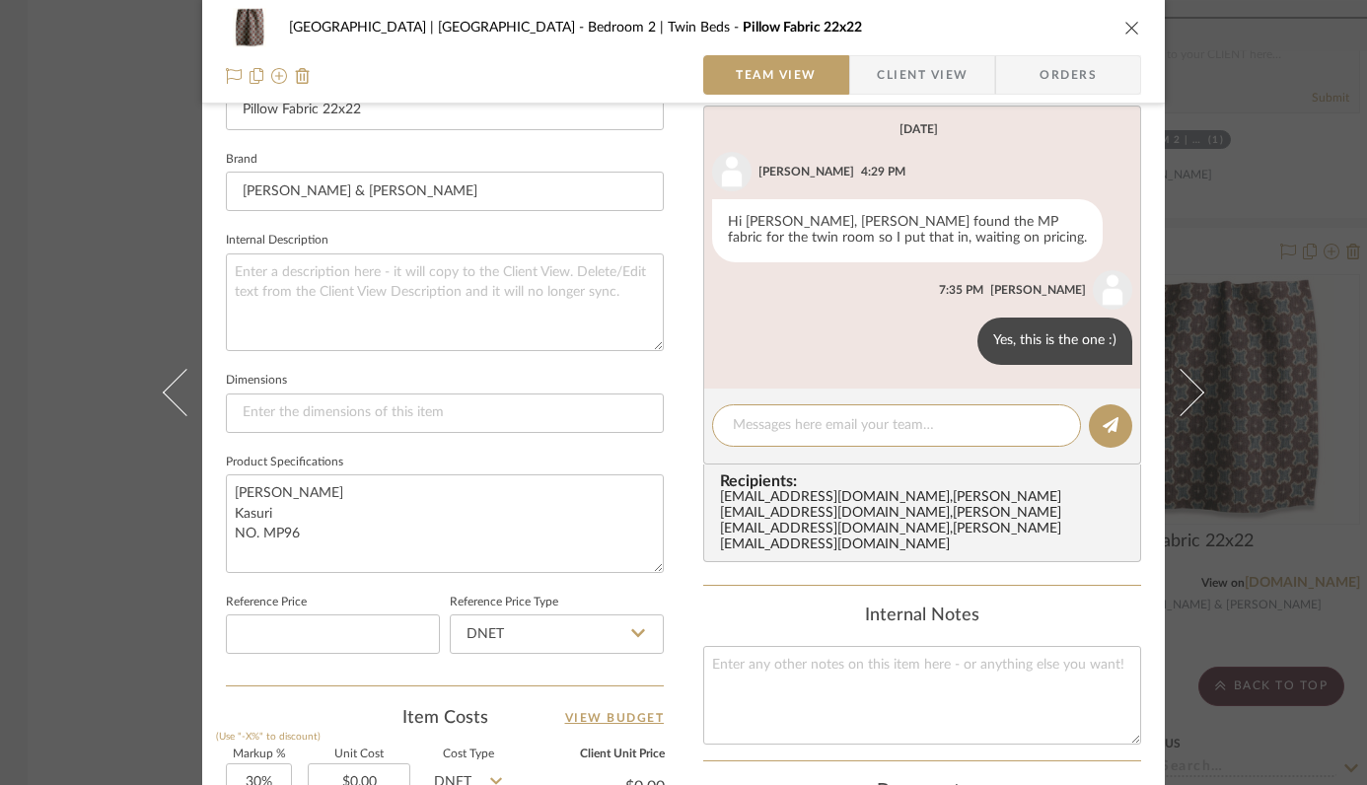
scroll to position [624, 0]
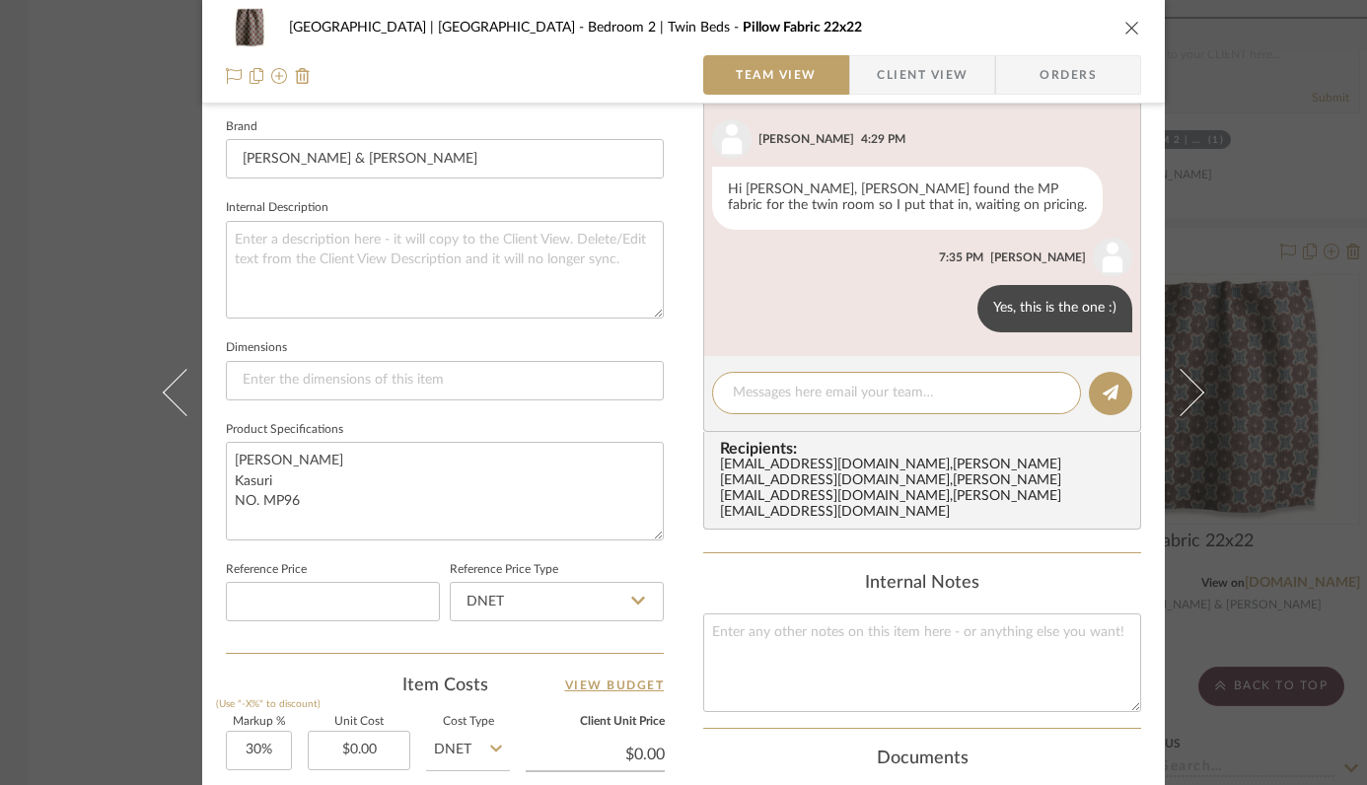
click at [1127, 25] on icon "close" at bounding box center [1132, 28] width 16 height 16
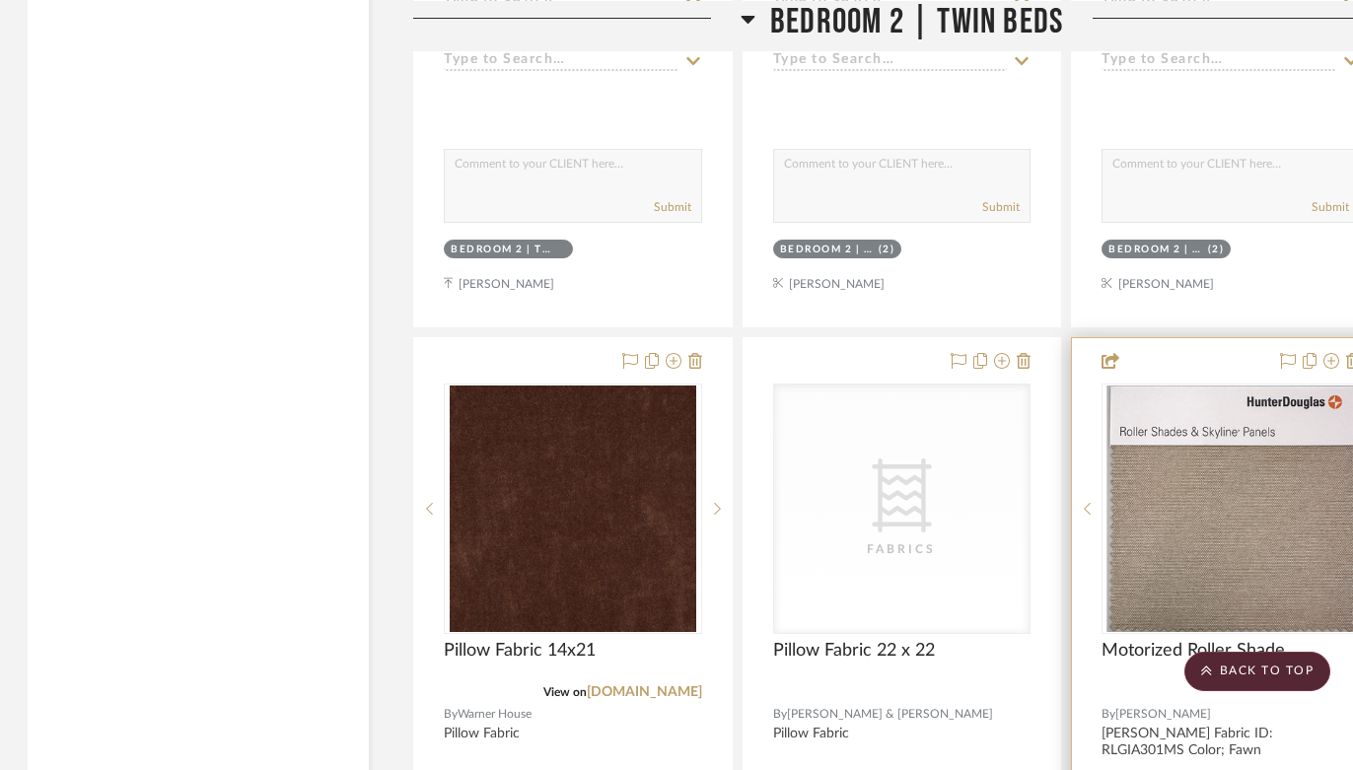
scroll to position [38632, 2]
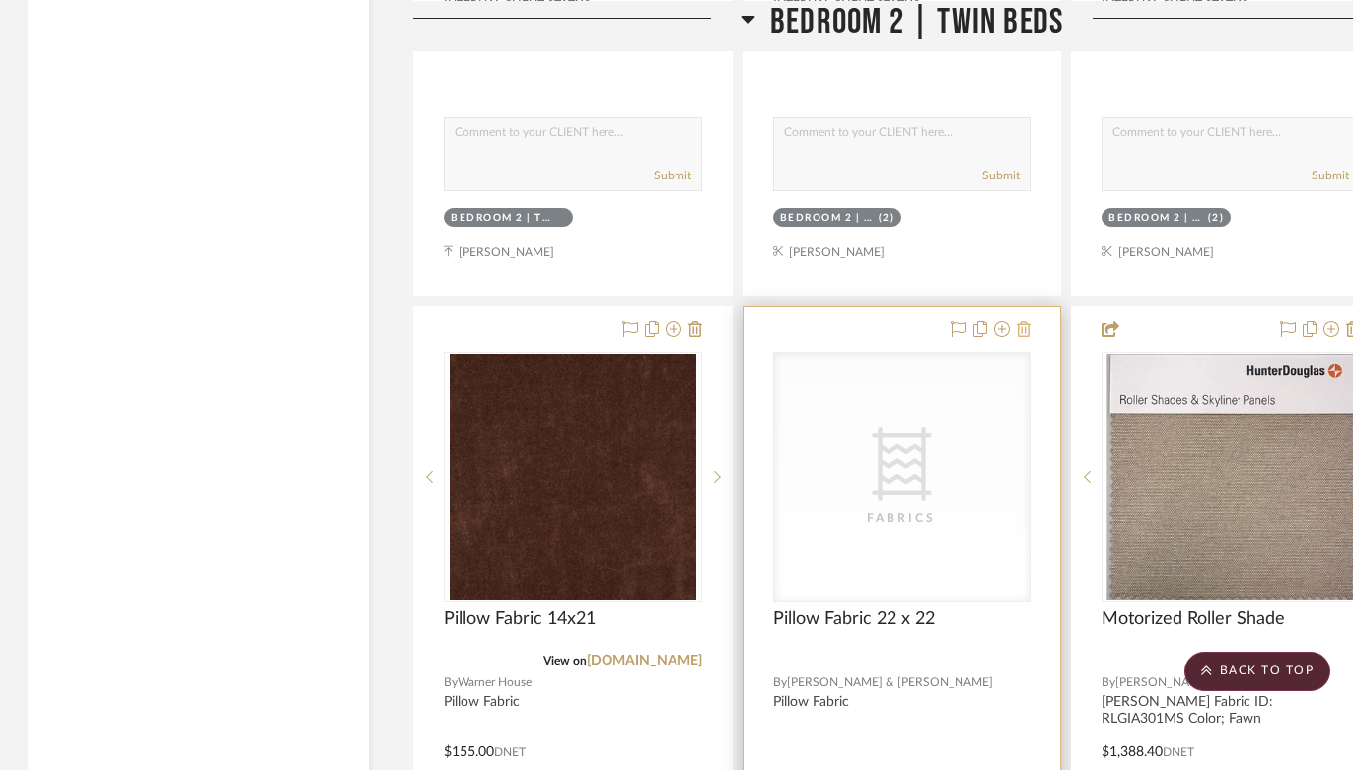
click at [1026, 322] on icon at bounding box center [1024, 330] width 14 height 16
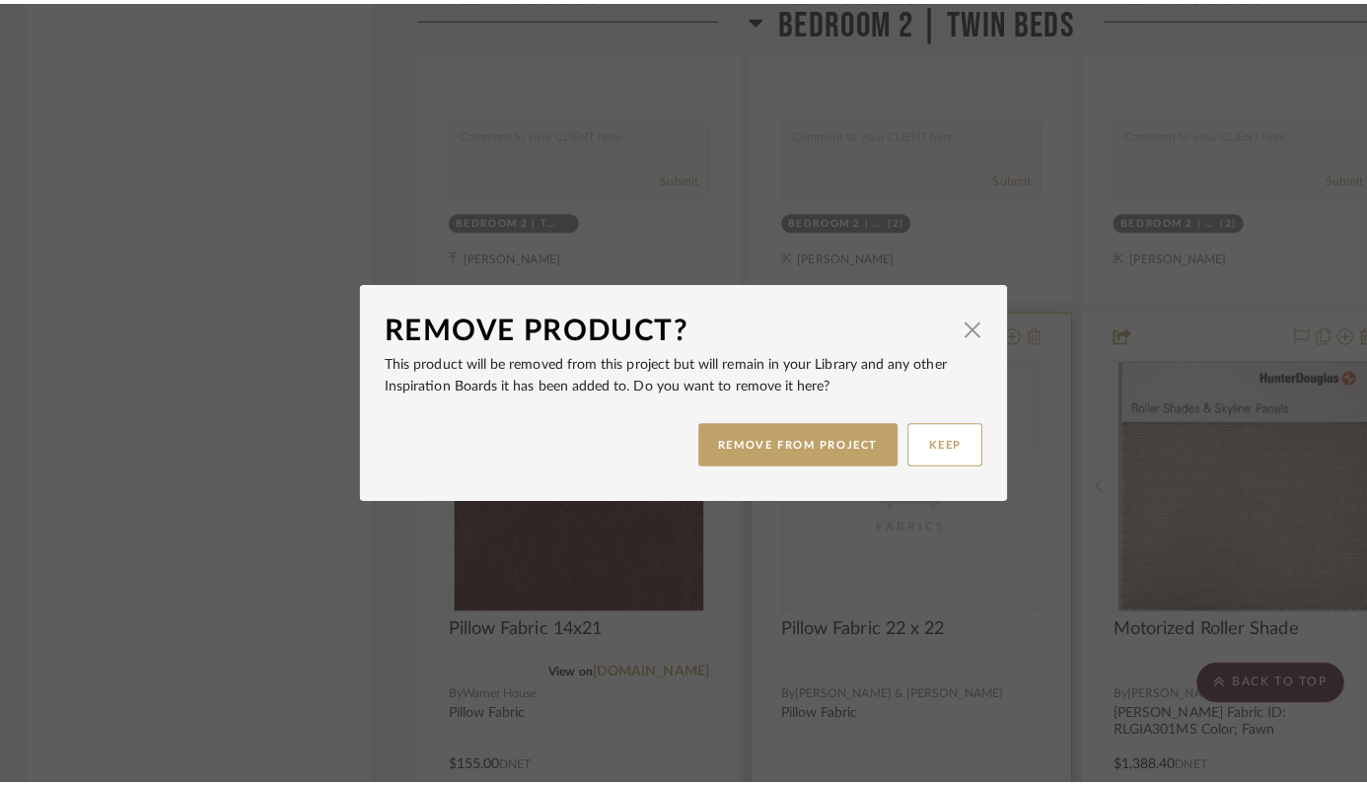
scroll to position [0, 0]
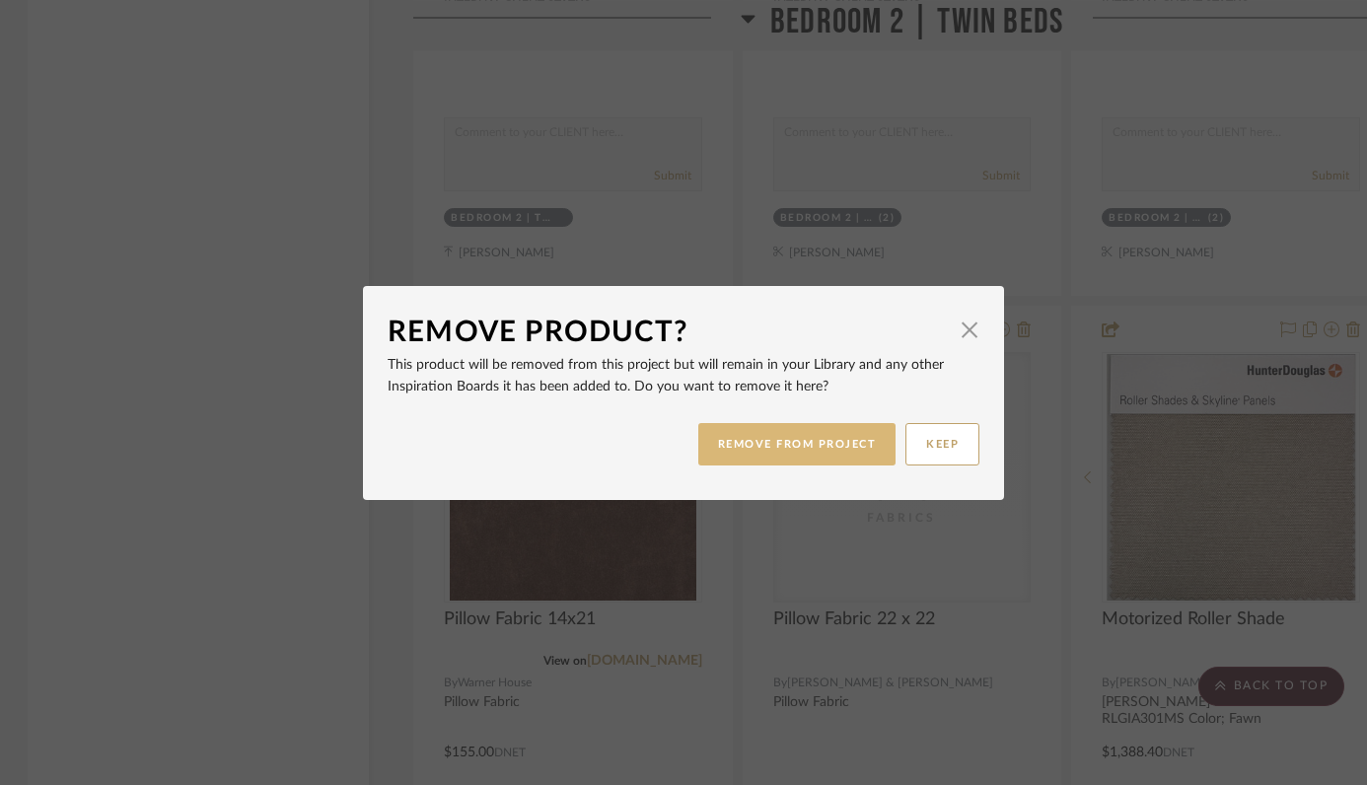
click at [756, 456] on button "REMOVE FROM PROJECT" at bounding box center [797, 444] width 198 height 42
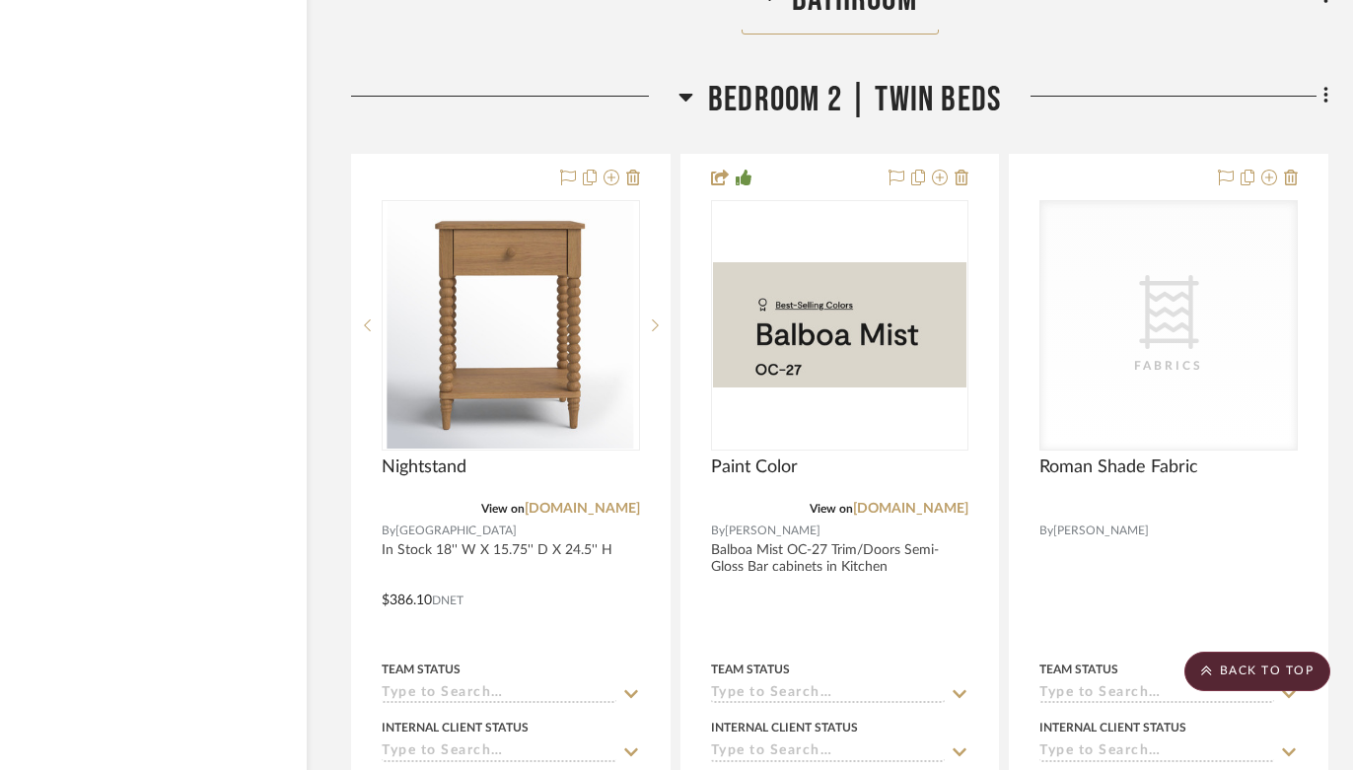
scroll to position [37034, 67]
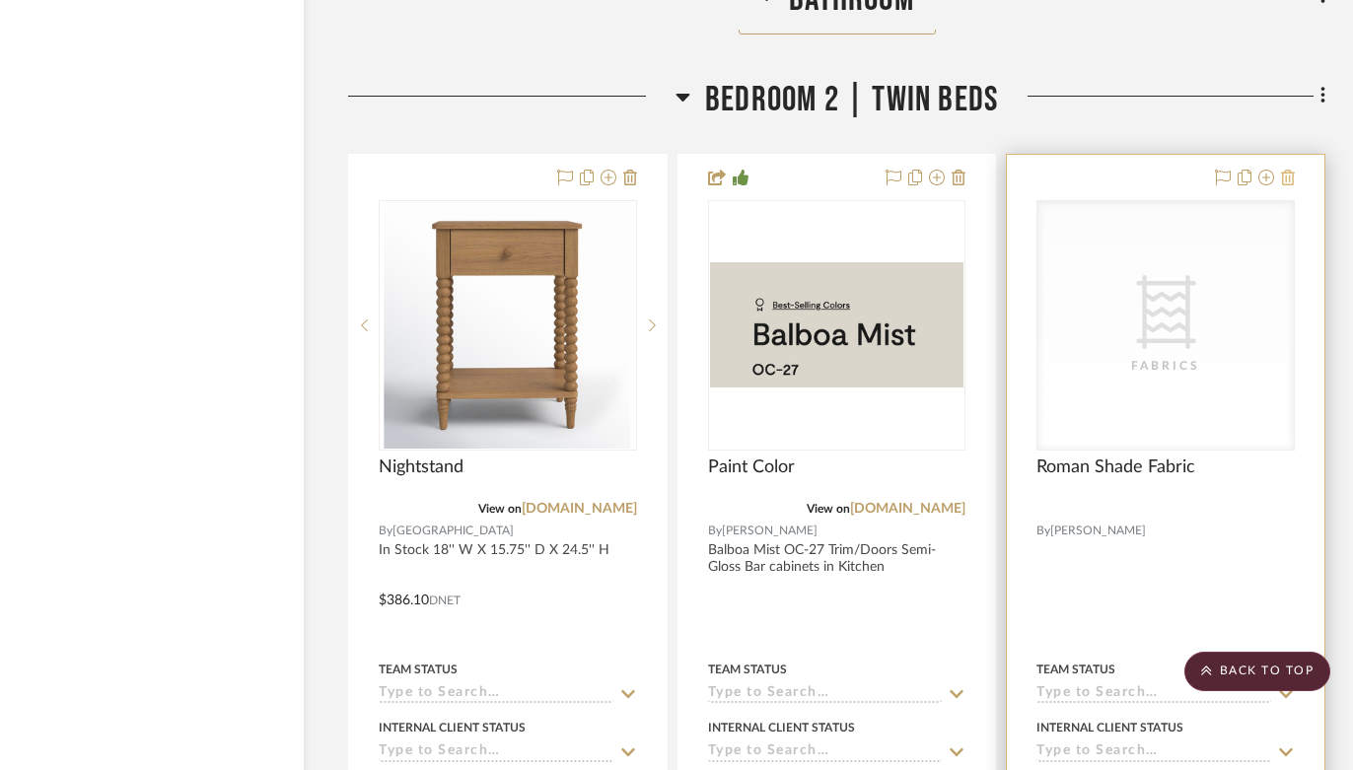
click at [1287, 170] on icon at bounding box center [1288, 178] width 14 height 16
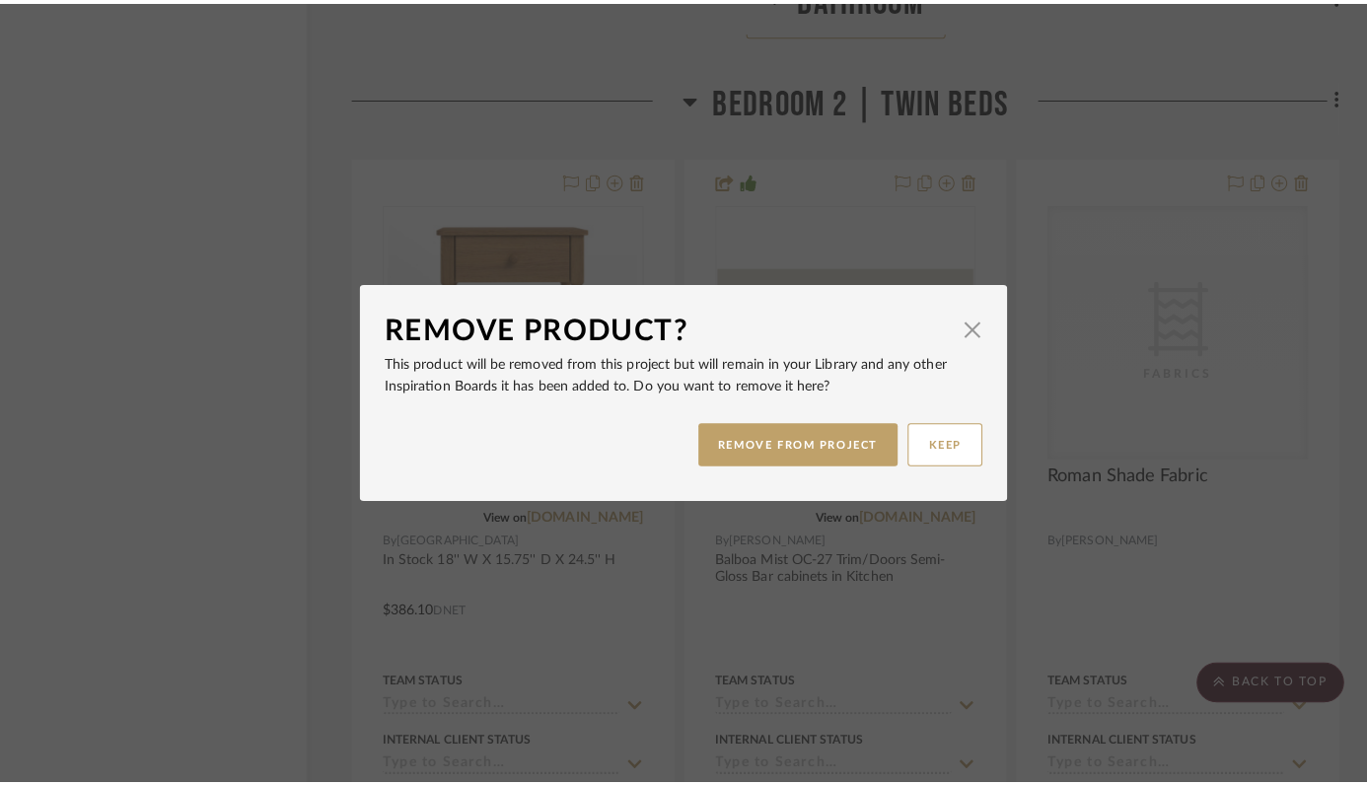
scroll to position [0, 0]
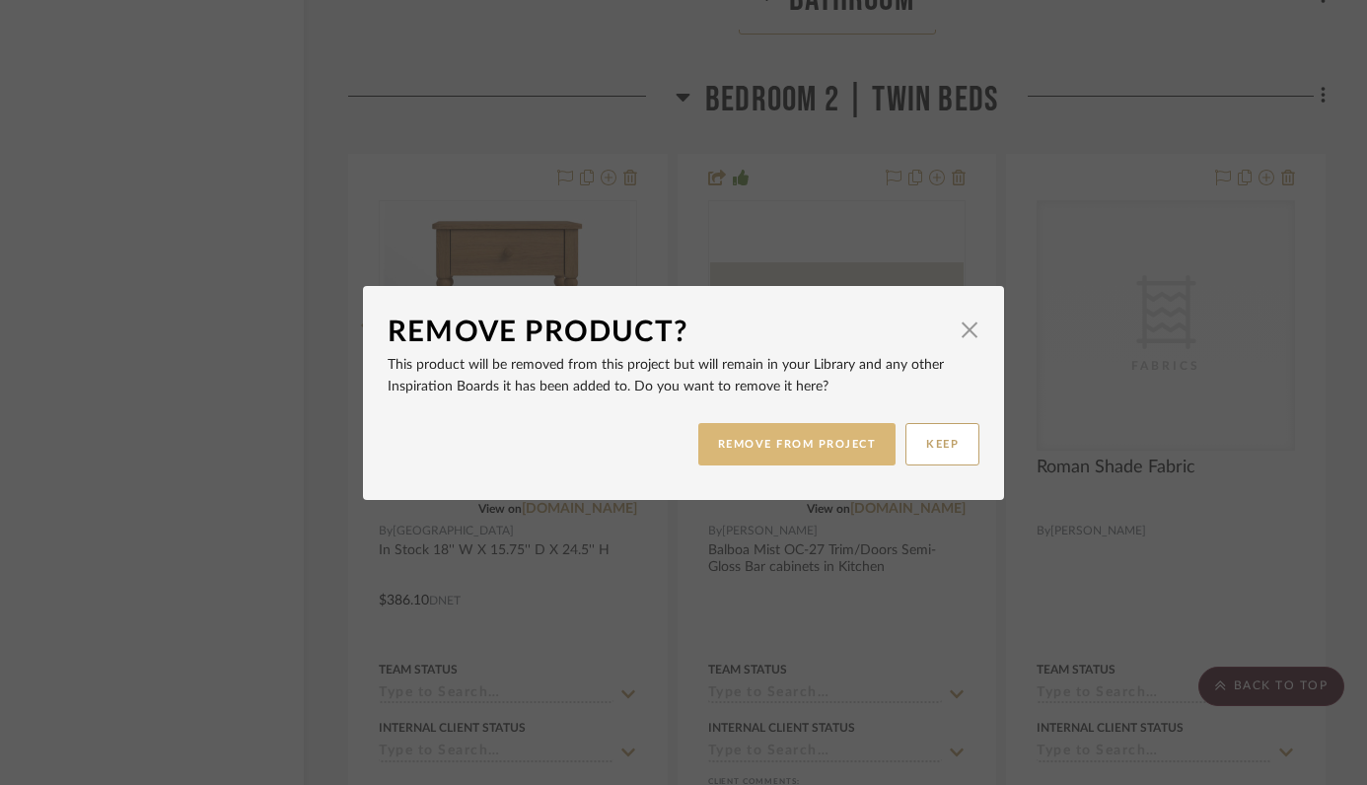
click at [800, 452] on button "REMOVE FROM PROJECT" at bounding box center [797, 444] width 198 height 42
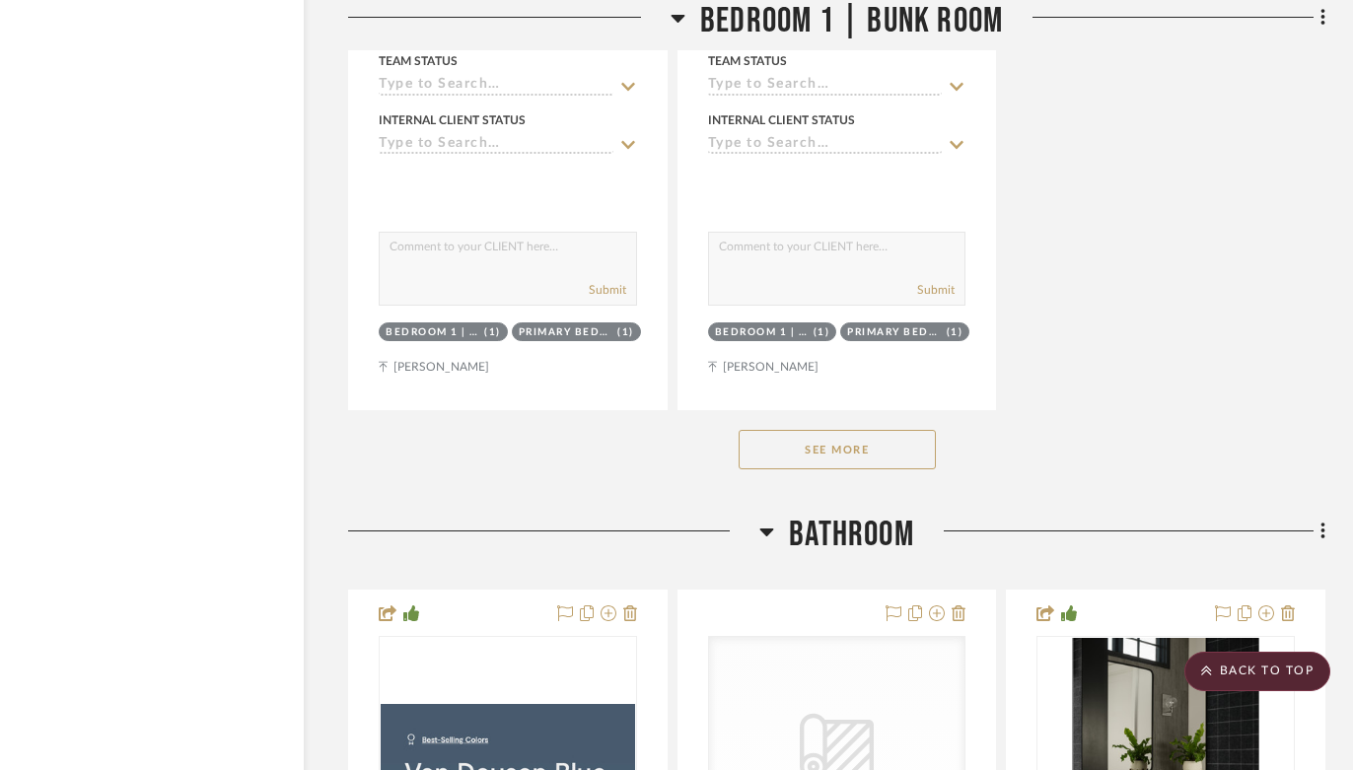
scroll to position [33810, 67]
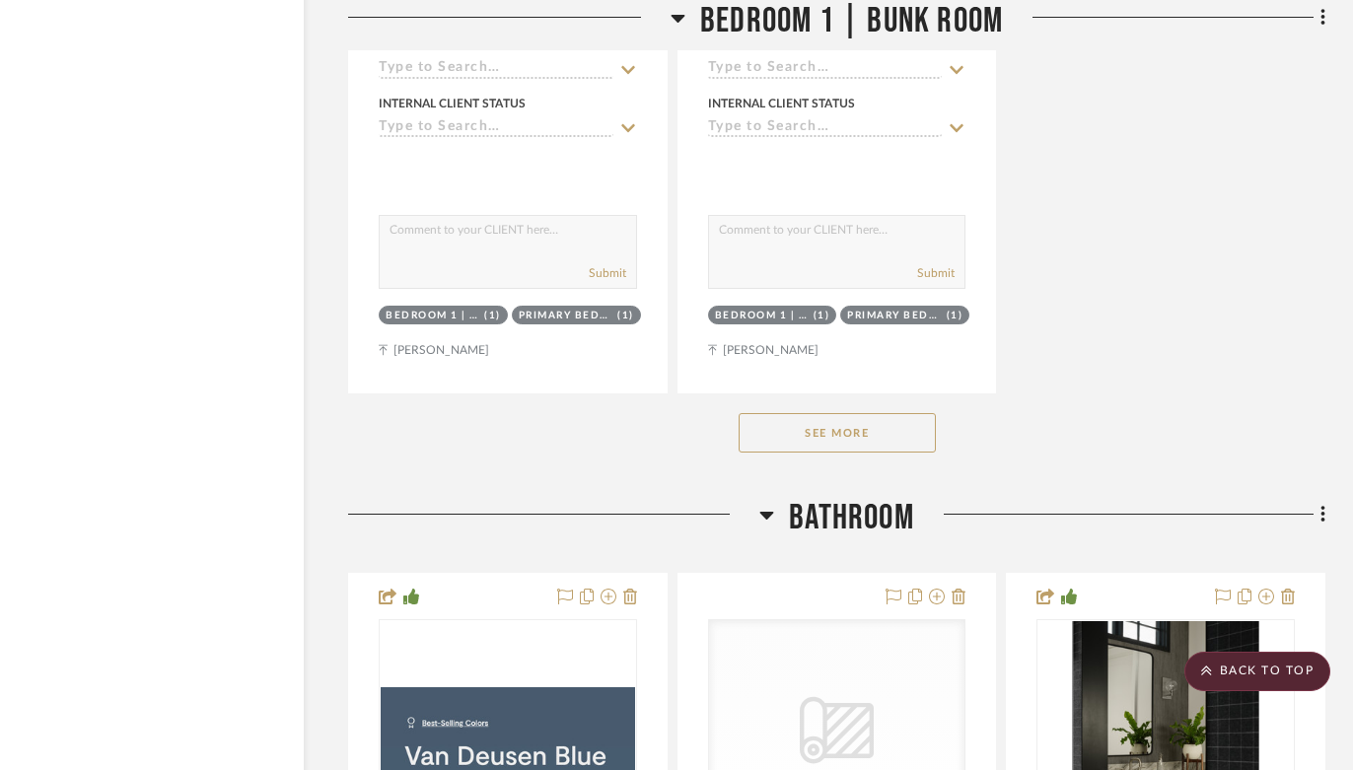
click at [871, 413] on button "See More" at bounding box center [837, 432] width 197 height 39
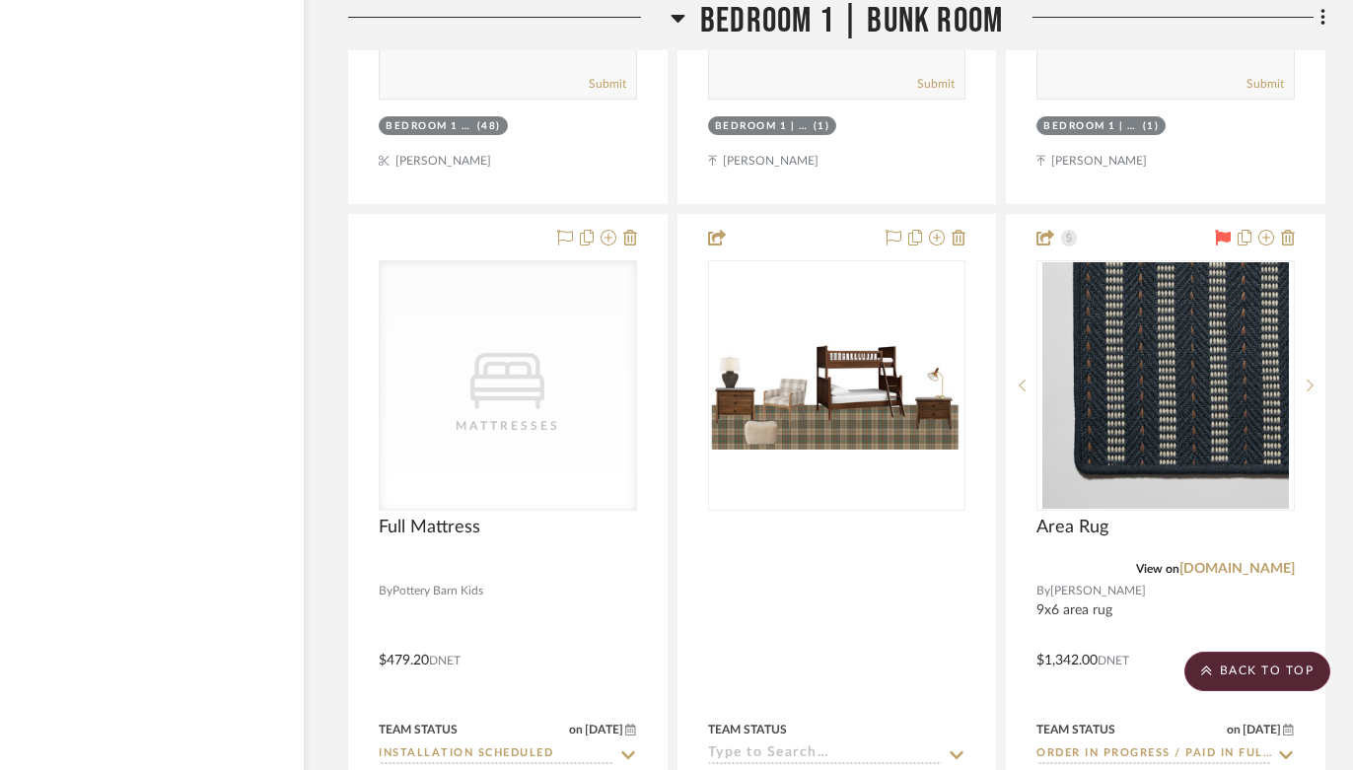
scroll to position [35081, 67]
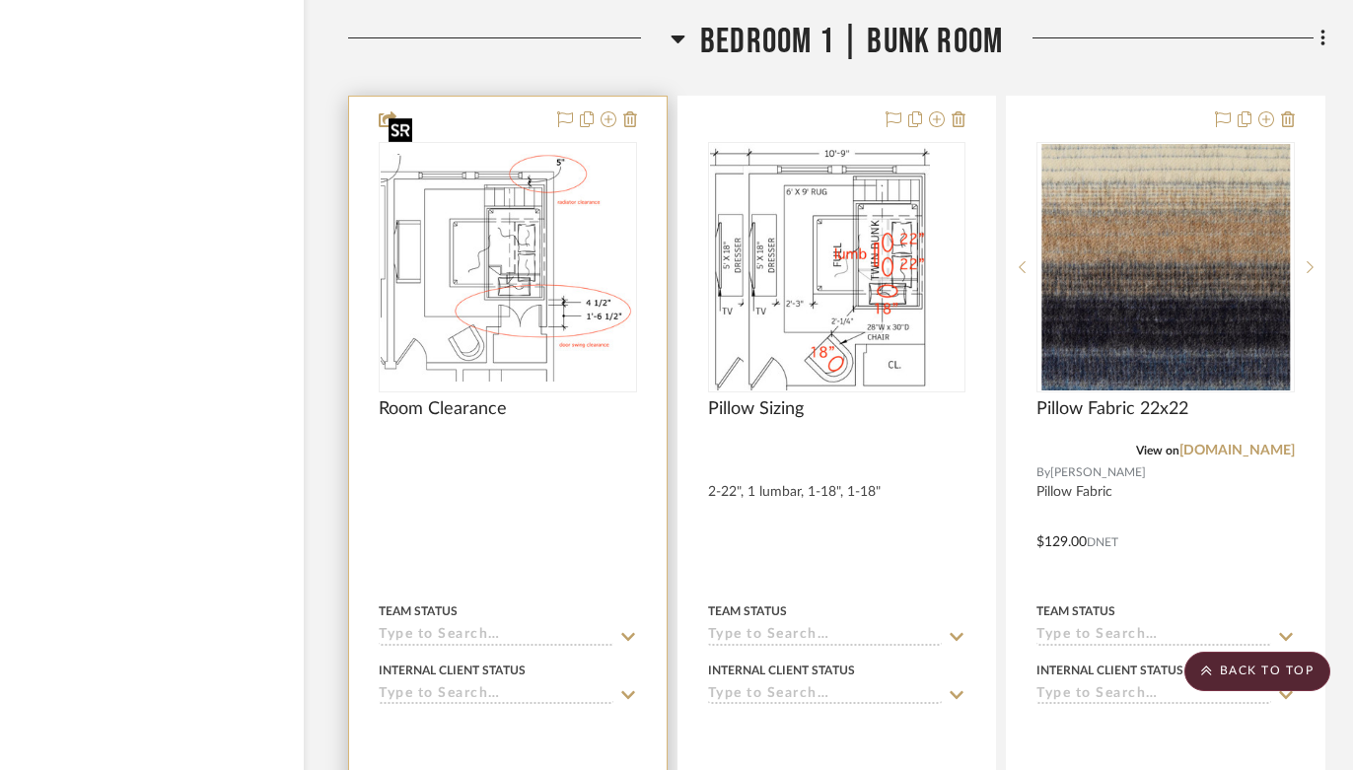
click at [475, 252] on img "0" at bounding box center [508, 268] width 254 height 228
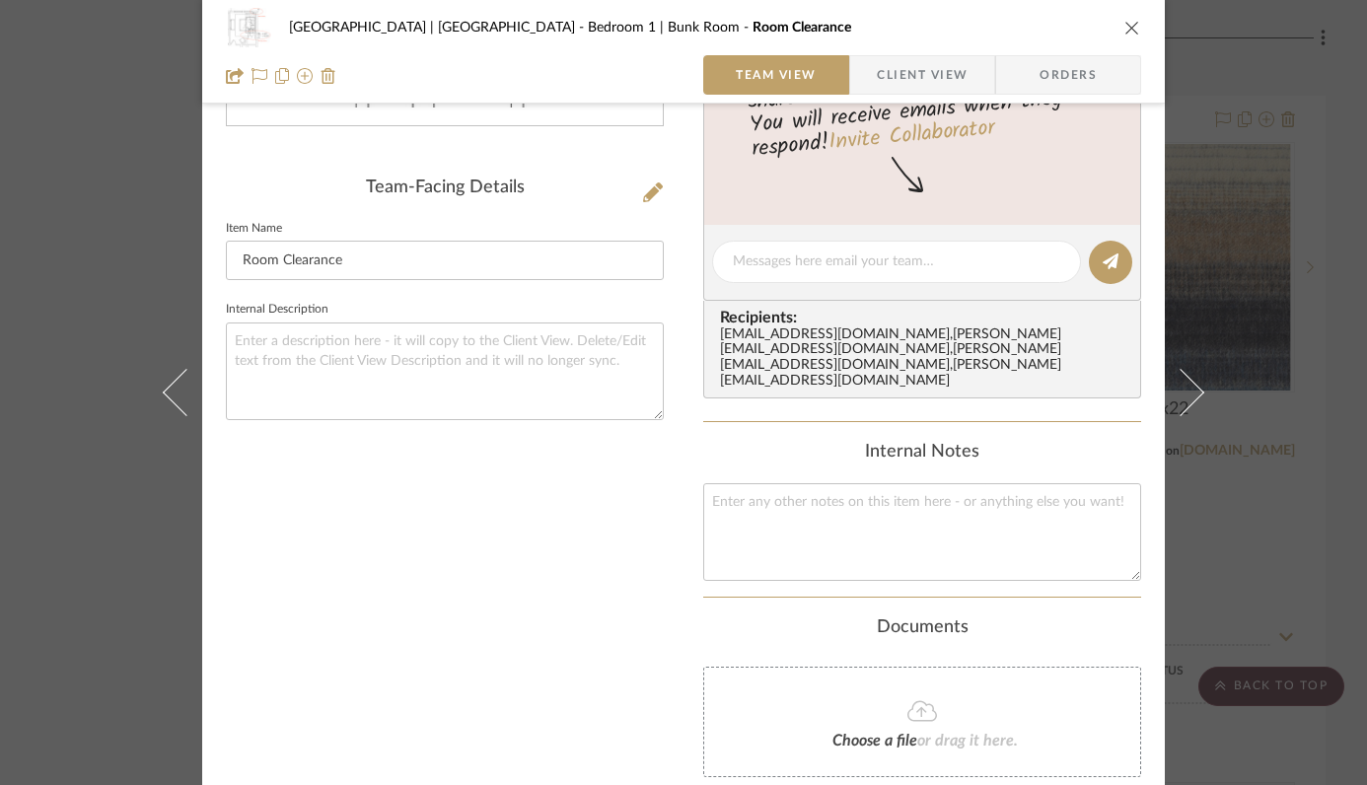
scroll to position [0, 0]
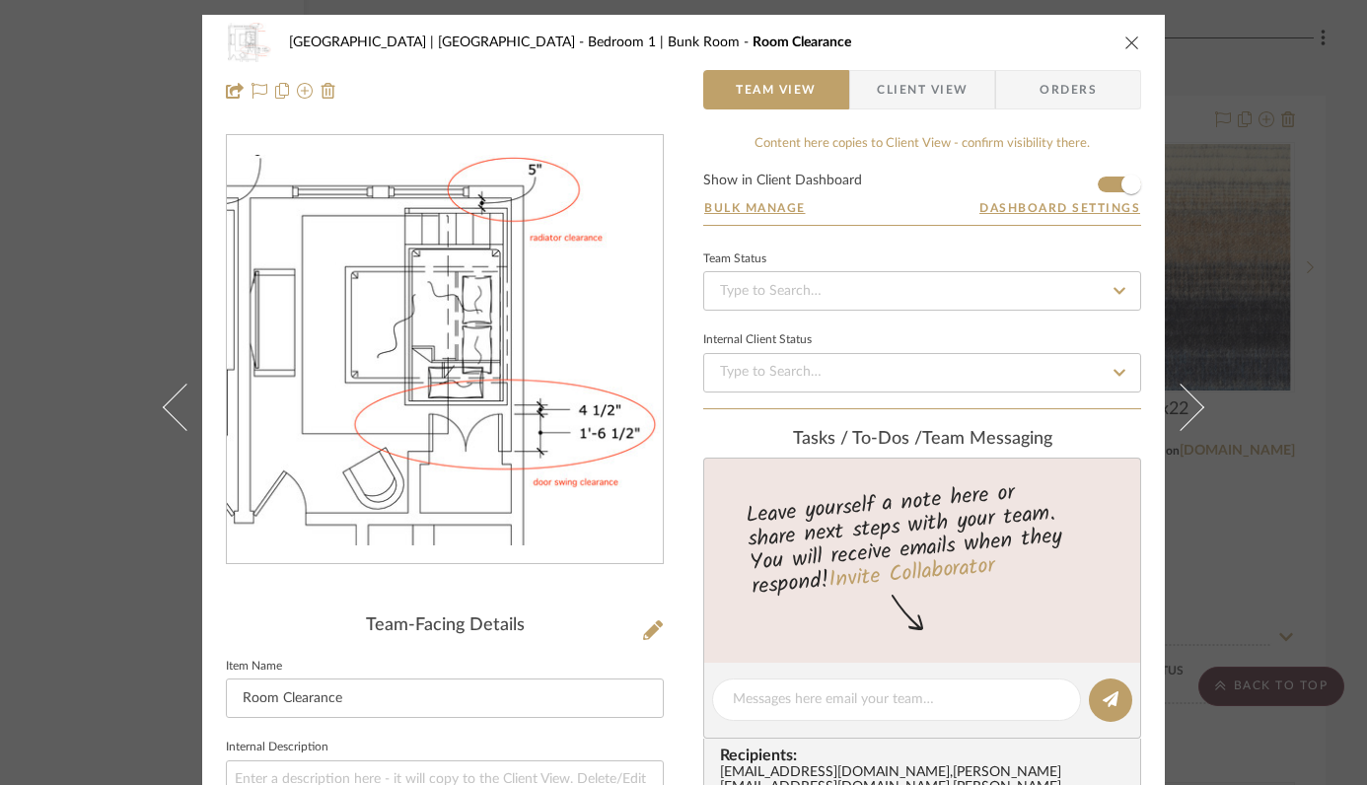
click at [1128, 35] on icon "close" at bounding box center [1132, 43] width 16 height 16
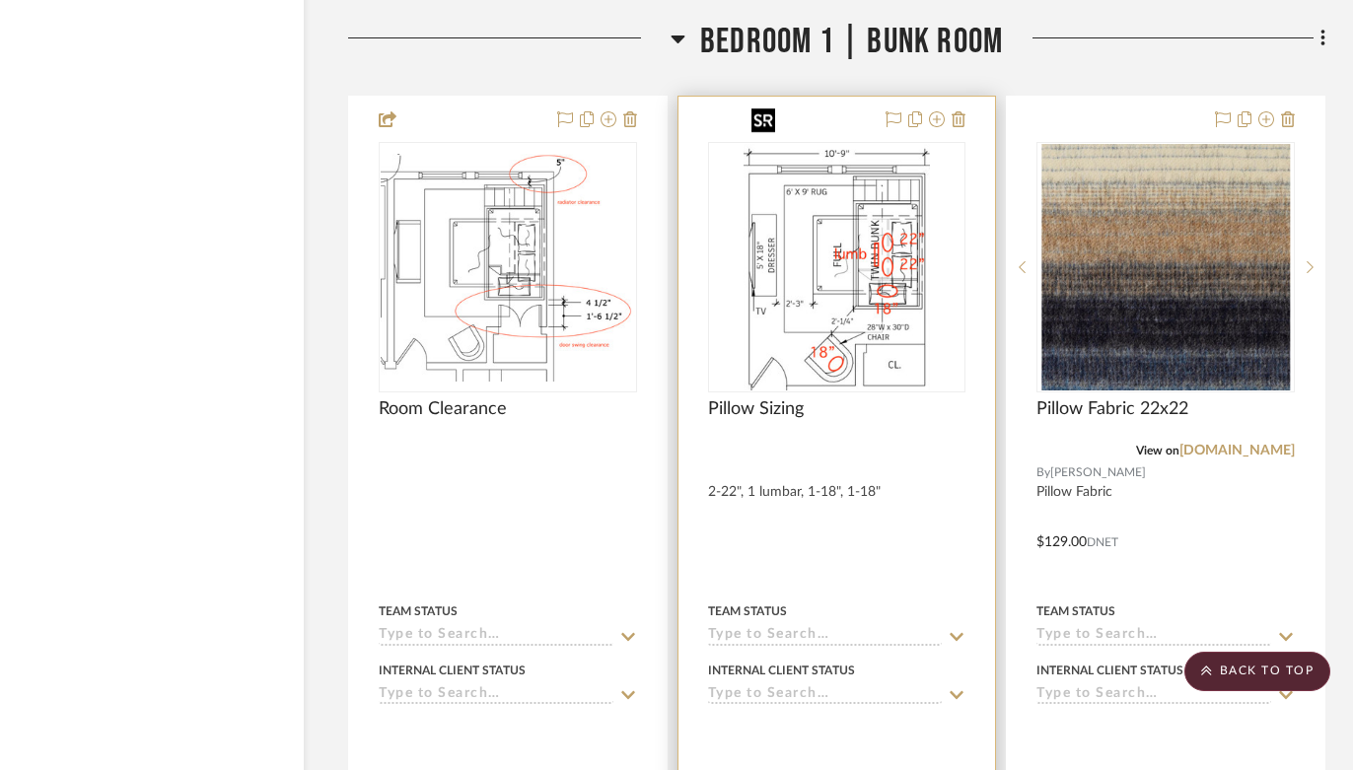
click at [756, 273] on img "0" at bounding box center [837, 267] width 186 height 247
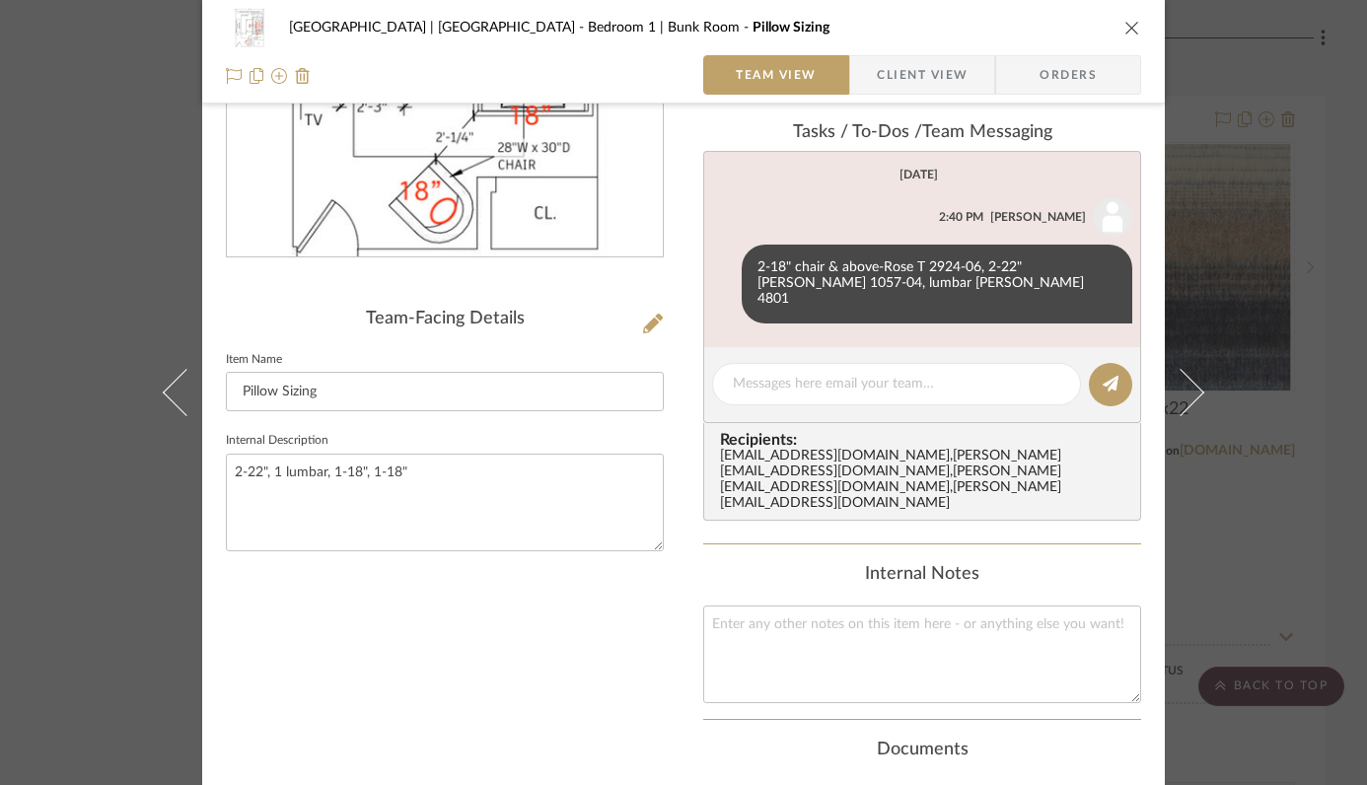
scroll to position [310, 0]
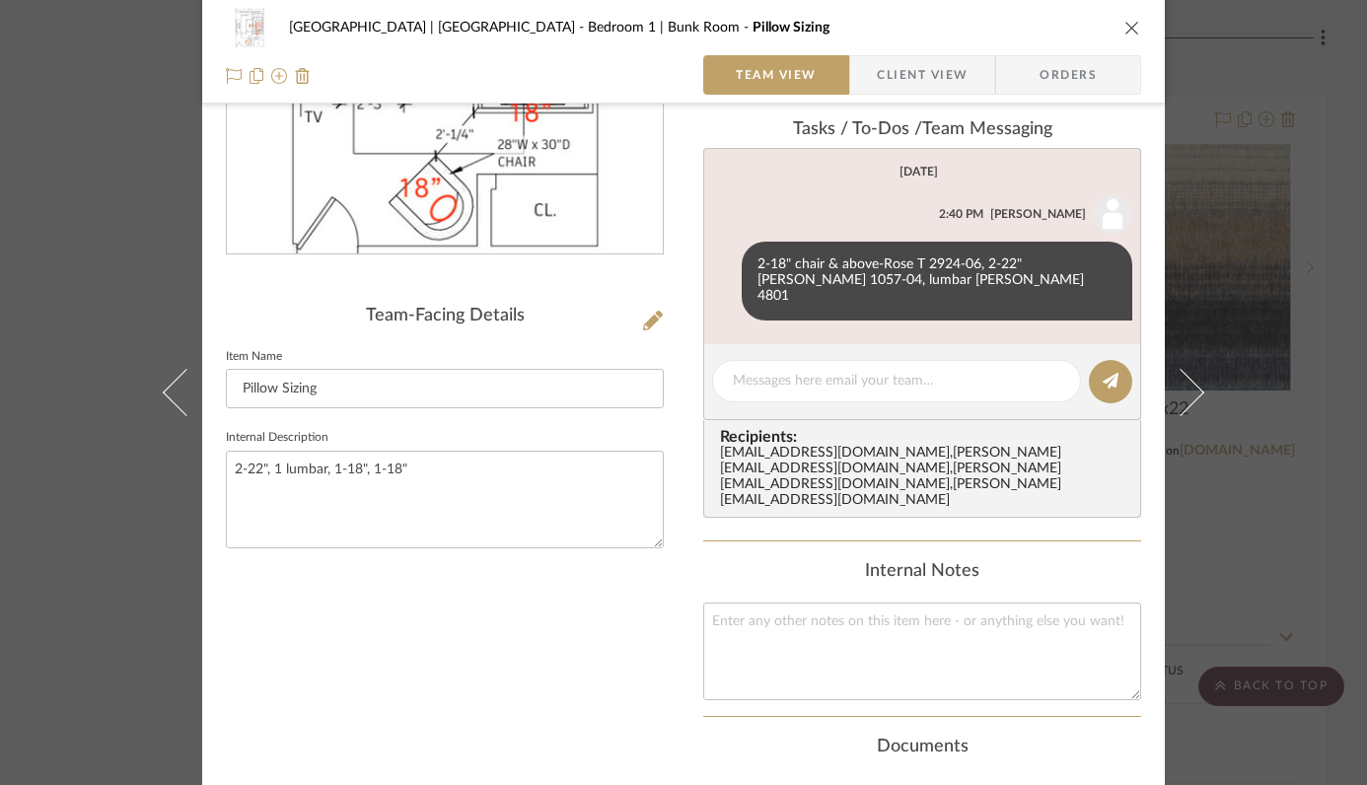
click at [1124, 30] on icon "close" at bounding box center [1132, 28] width 16 height 16
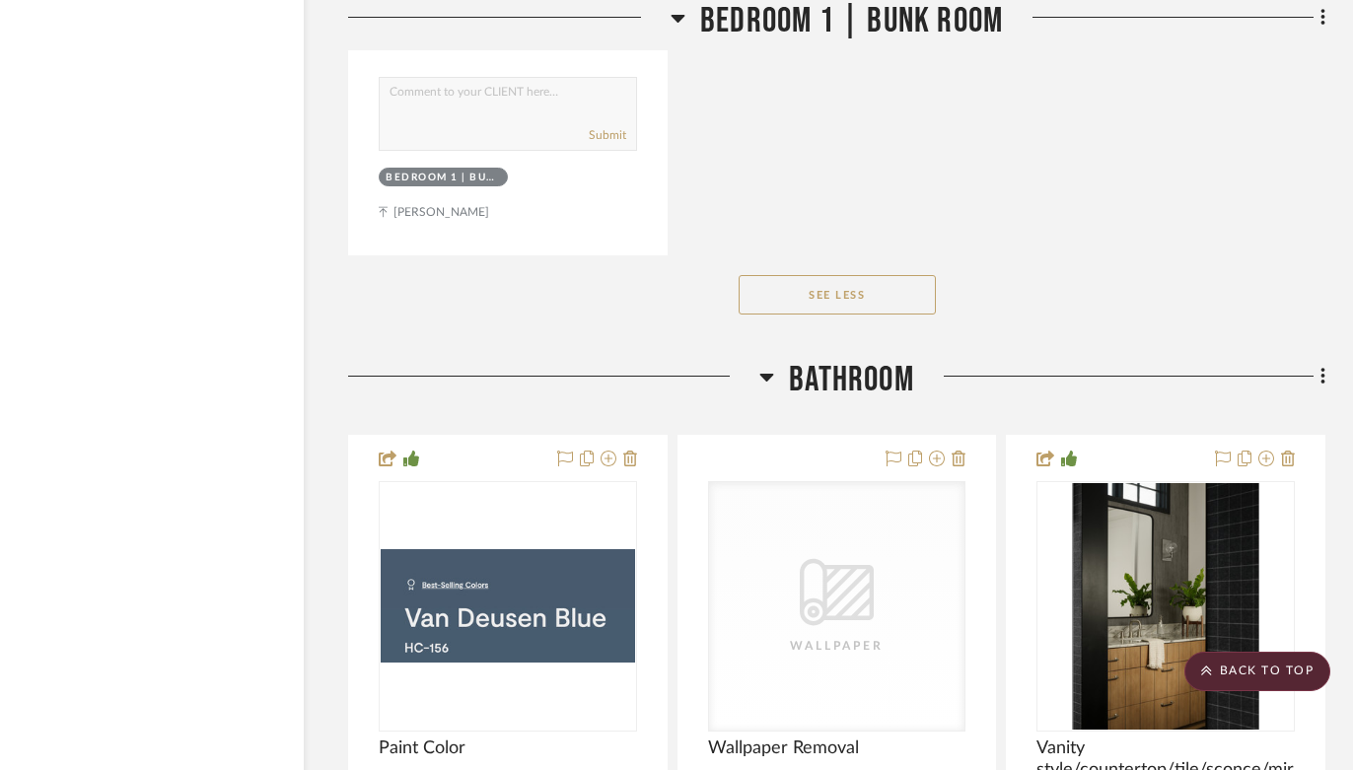
scroll to position [38550, 67]
